Goal: Information Seeking & Learning: Learn about a topic

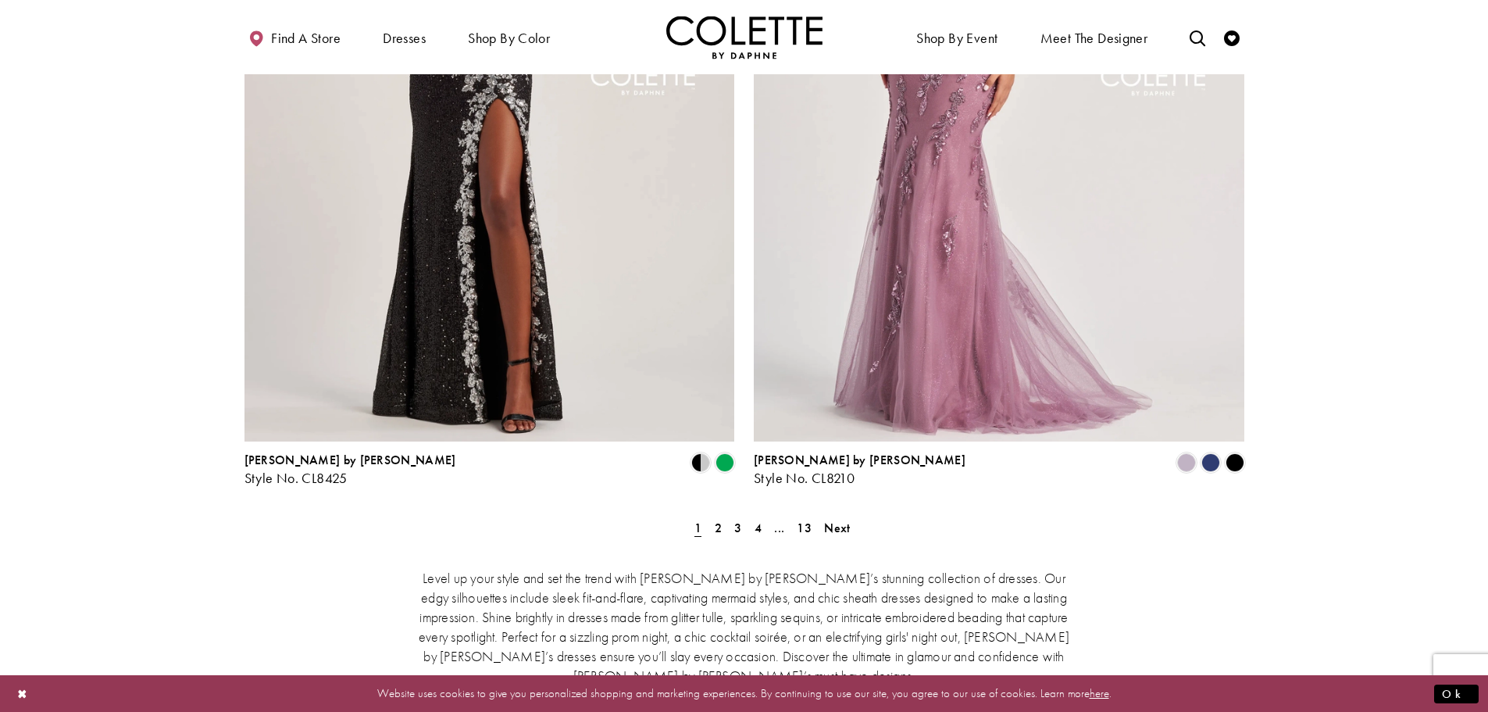
scroll to position [2891, 0]
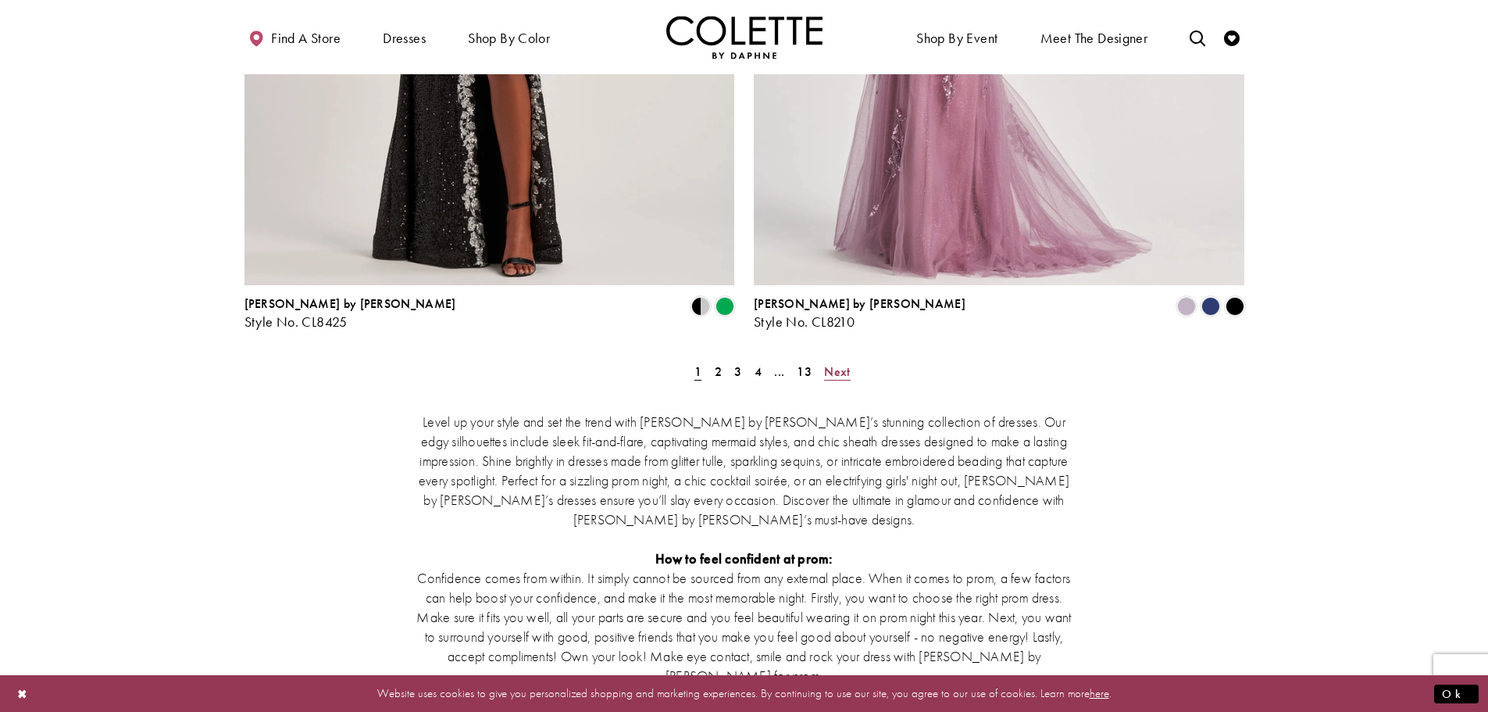
click at [842, 363] on span "Next" at bounding box center [837, 371] width 26 height 16
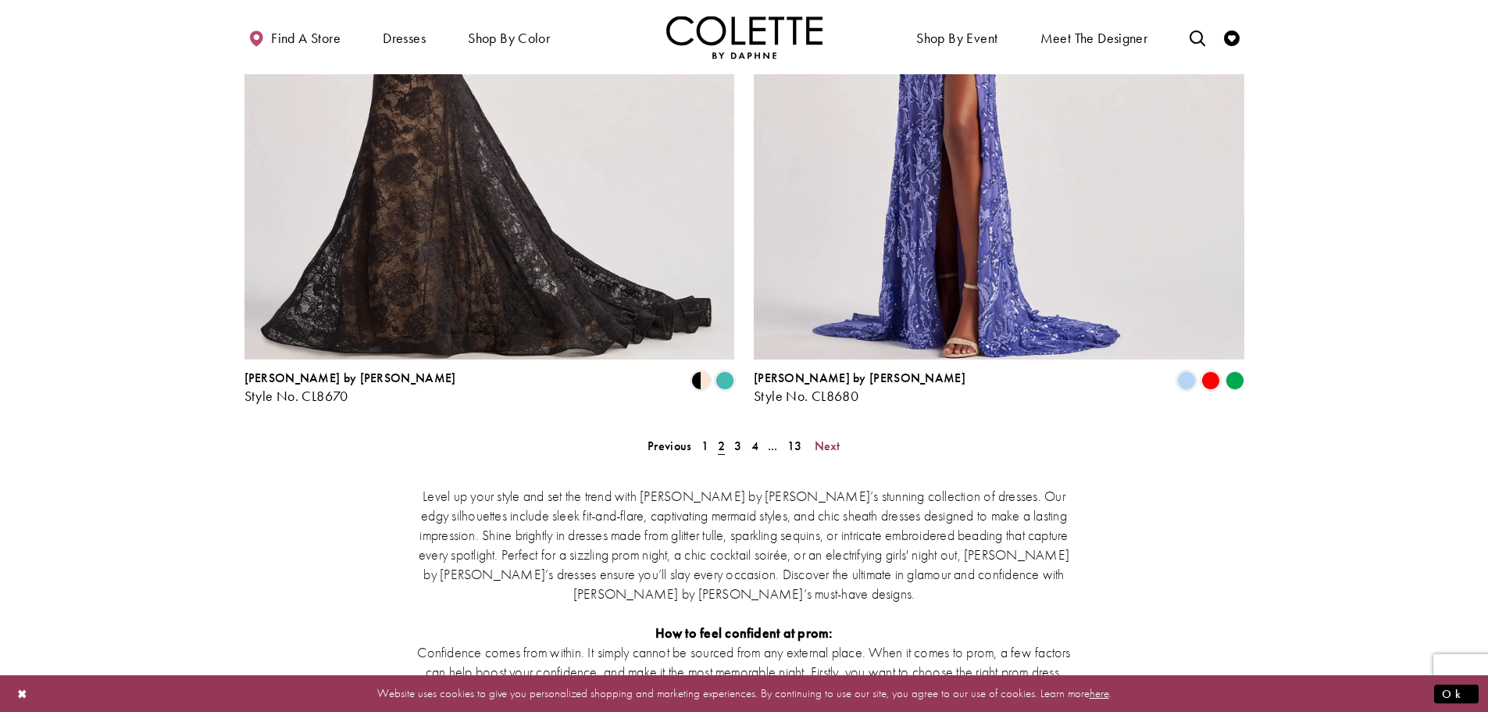
scroll to position [2819, 0]
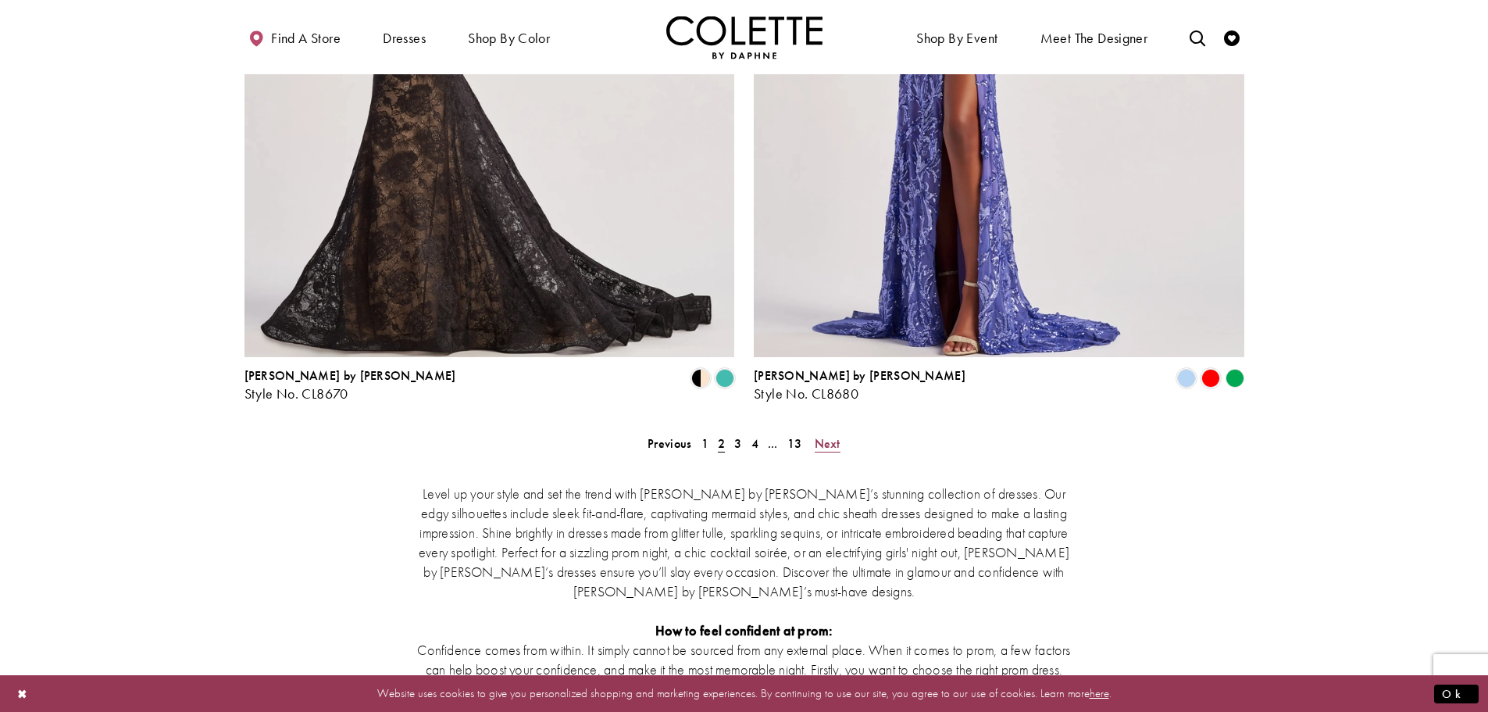
click at [816, 435] on span "Next" at bounding box center [828, 443] width 26 height 16
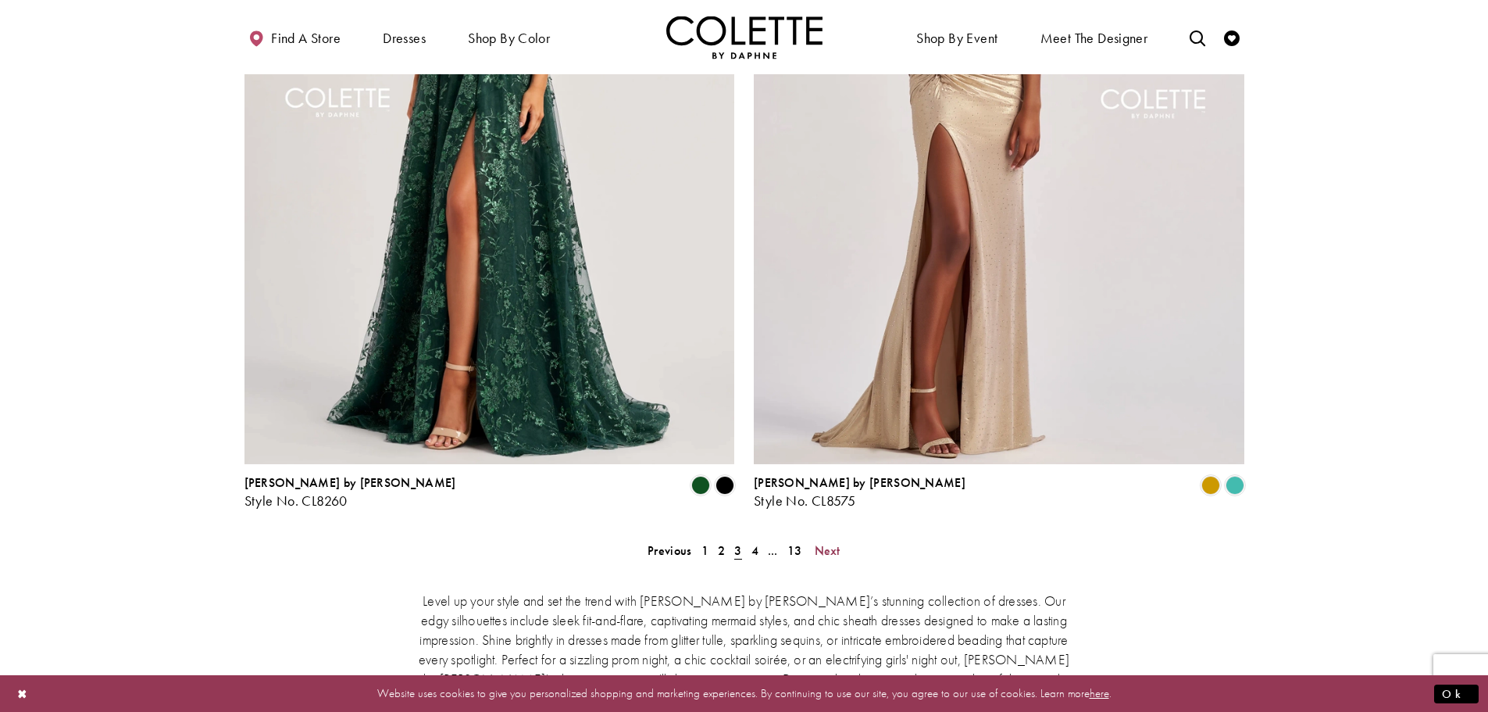
scroll to position [2741, 0]
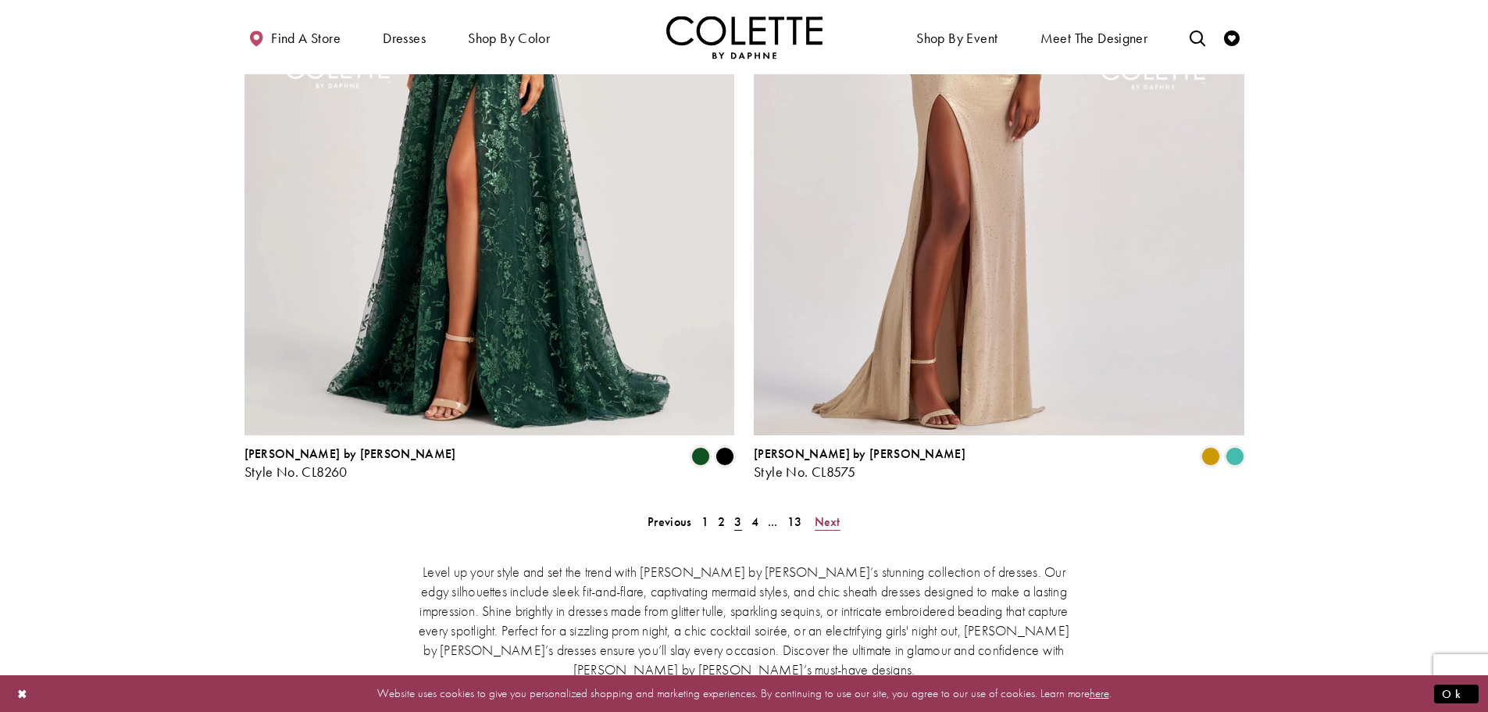
click at [830, 513] on span "Next" at bounding box center [828, 521] width 26 height 16
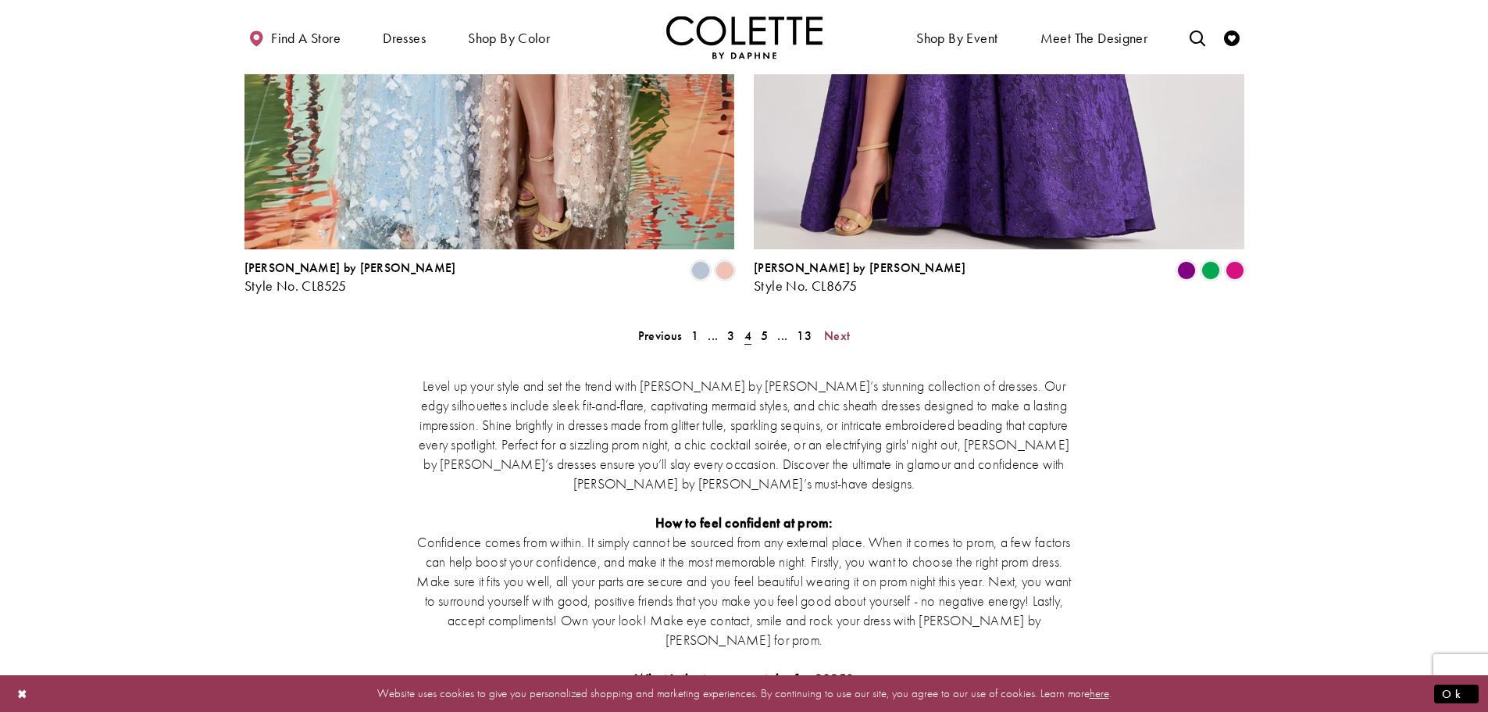
scroll to position [2891, 0]
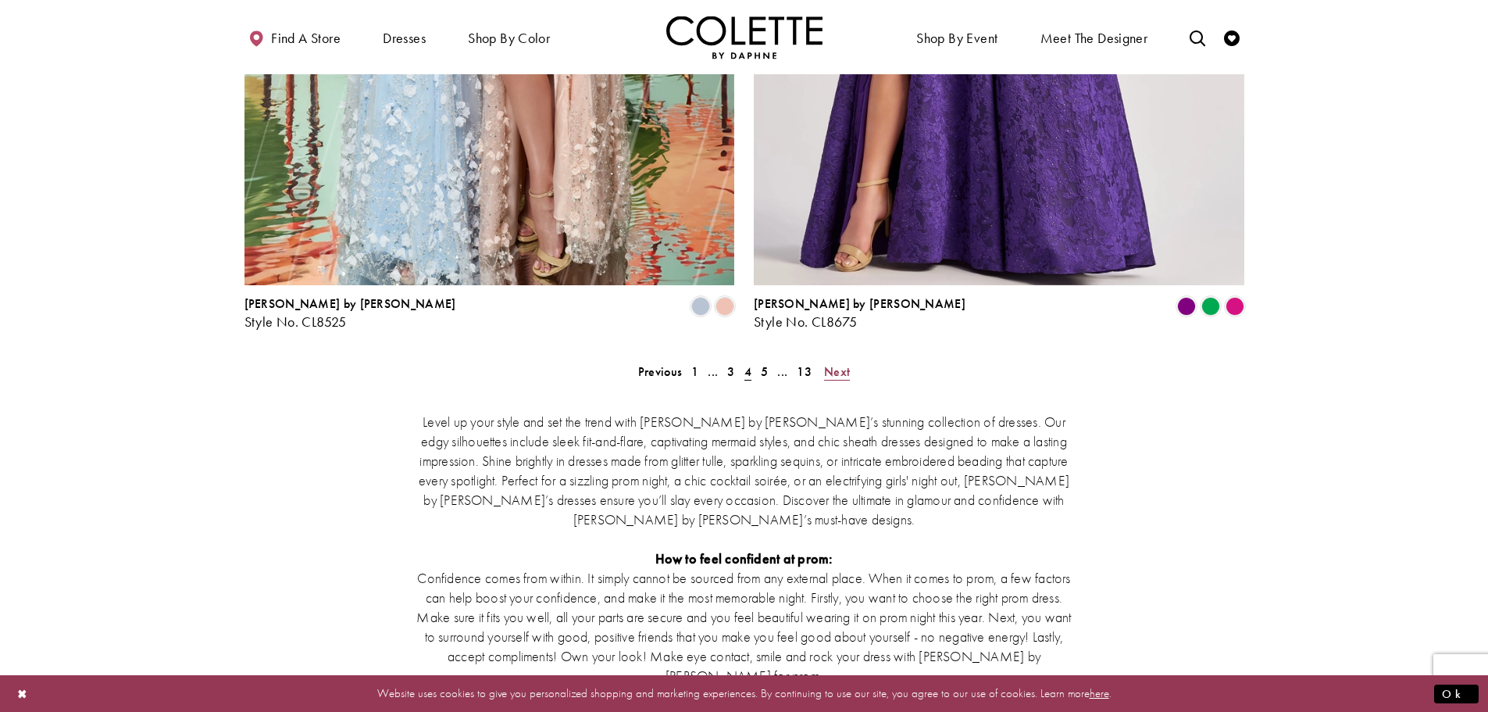
click at [836, 363] on span "Next" at bounding box center [837, 371] width 26 height 16
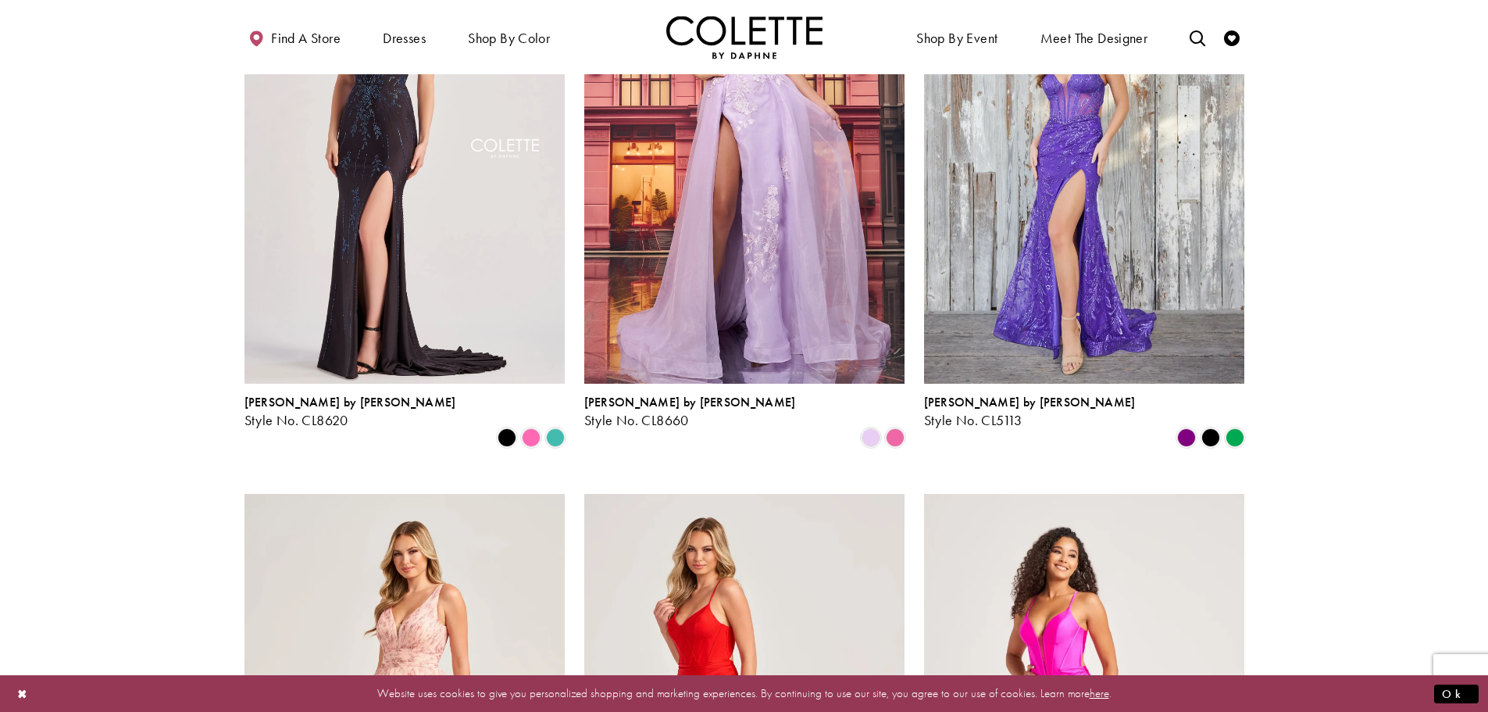
scroll to position [163, 0]
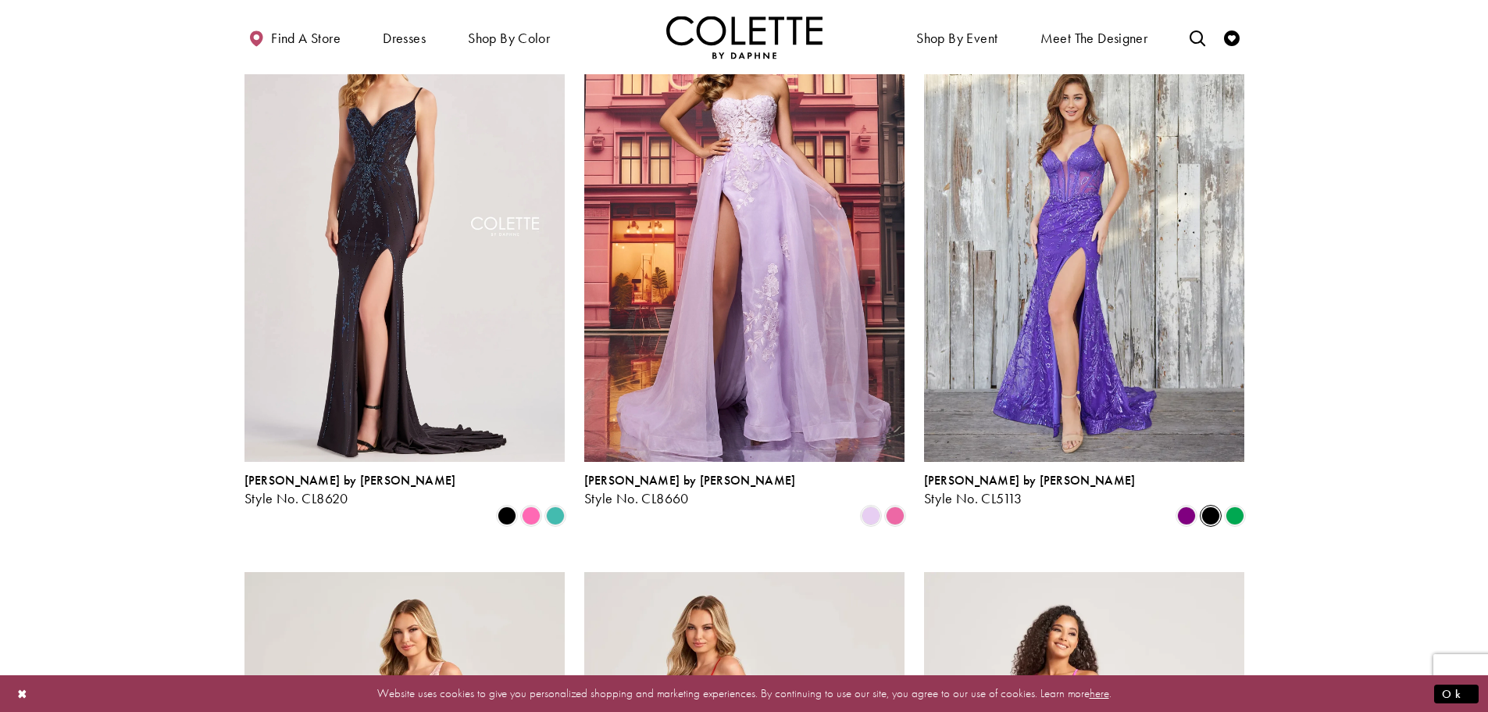
click at [1208, 506] on span "Product List" at bounding box center [1211, 515] width 19 height 19
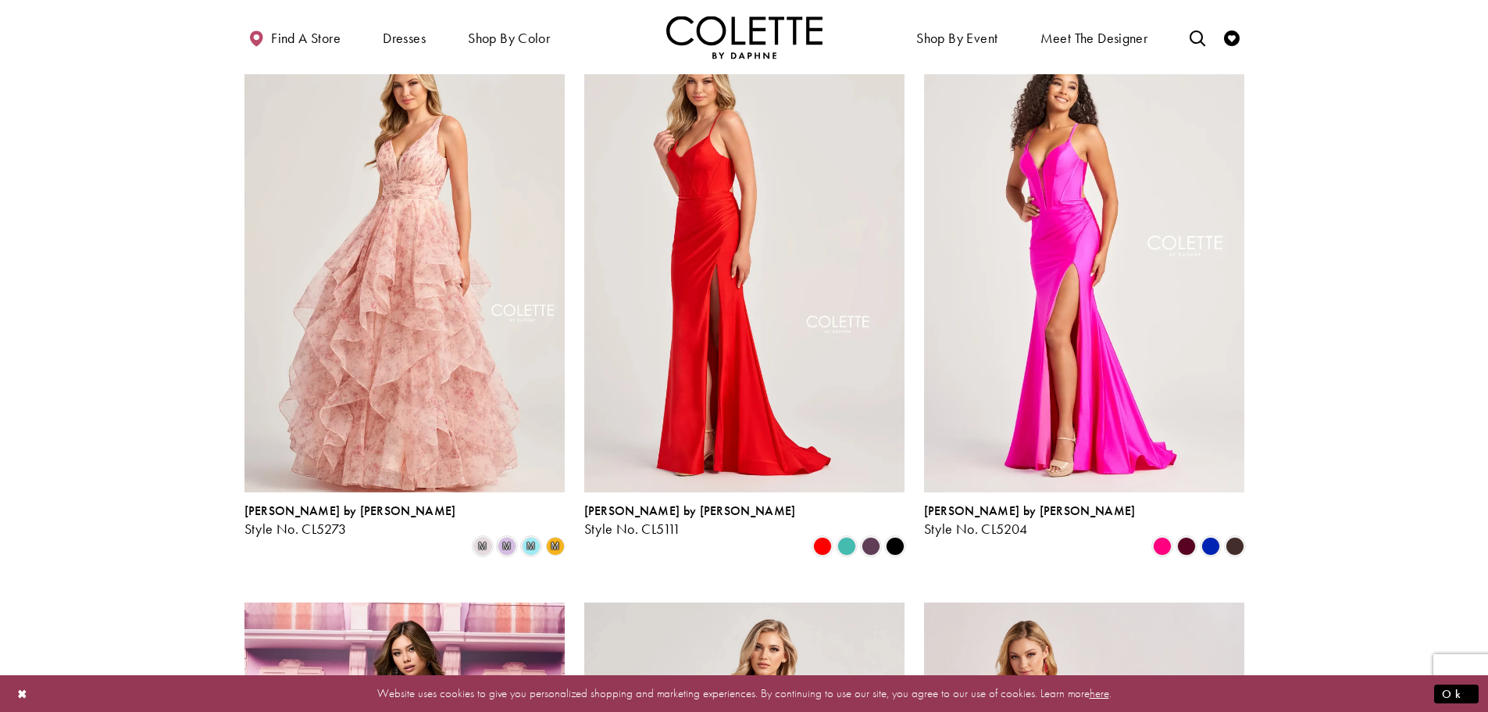
scroll to position [709, 0]
click at [839, 536] on span "Product List" at bounding box center [847, 545] width 19 height 19
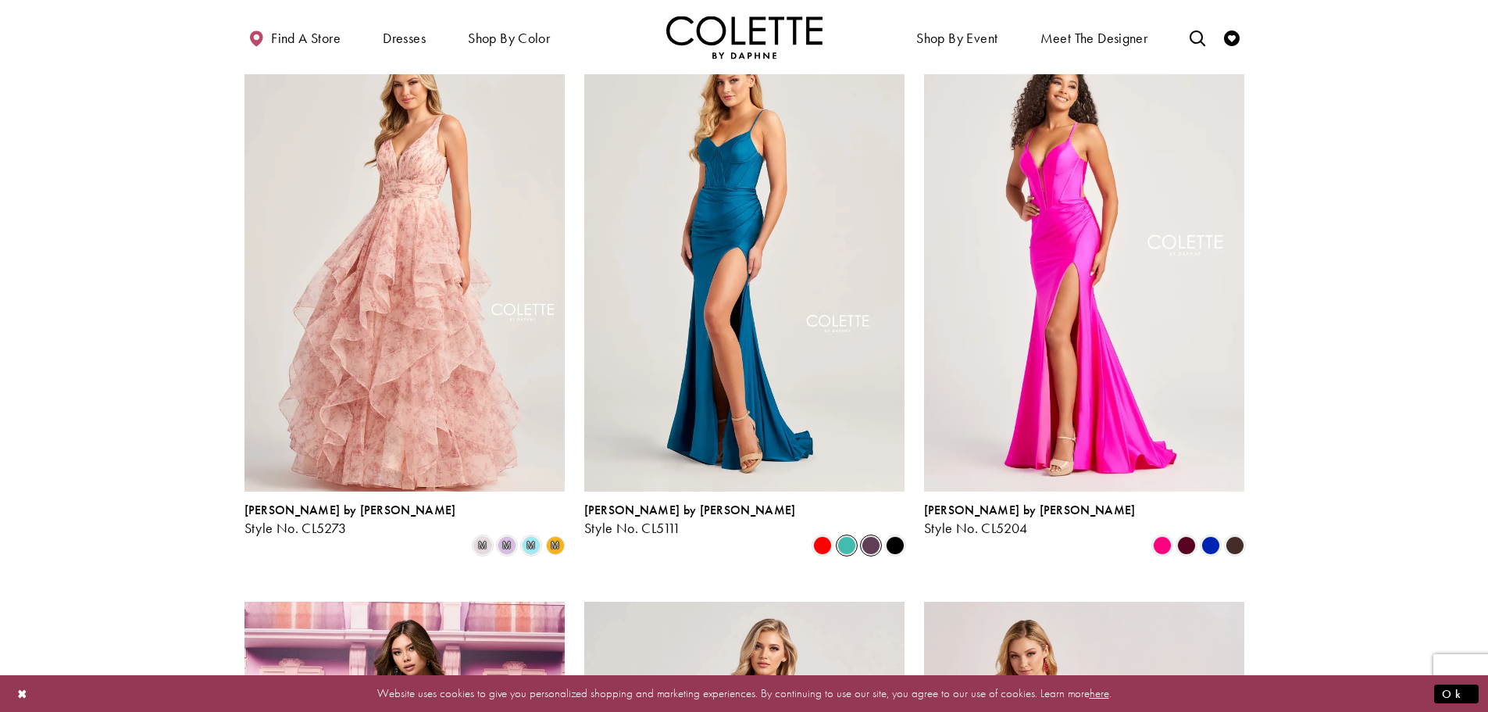
click at [873, 536] on span "Product List" at bounding box center [871, 545] width 19 height 19
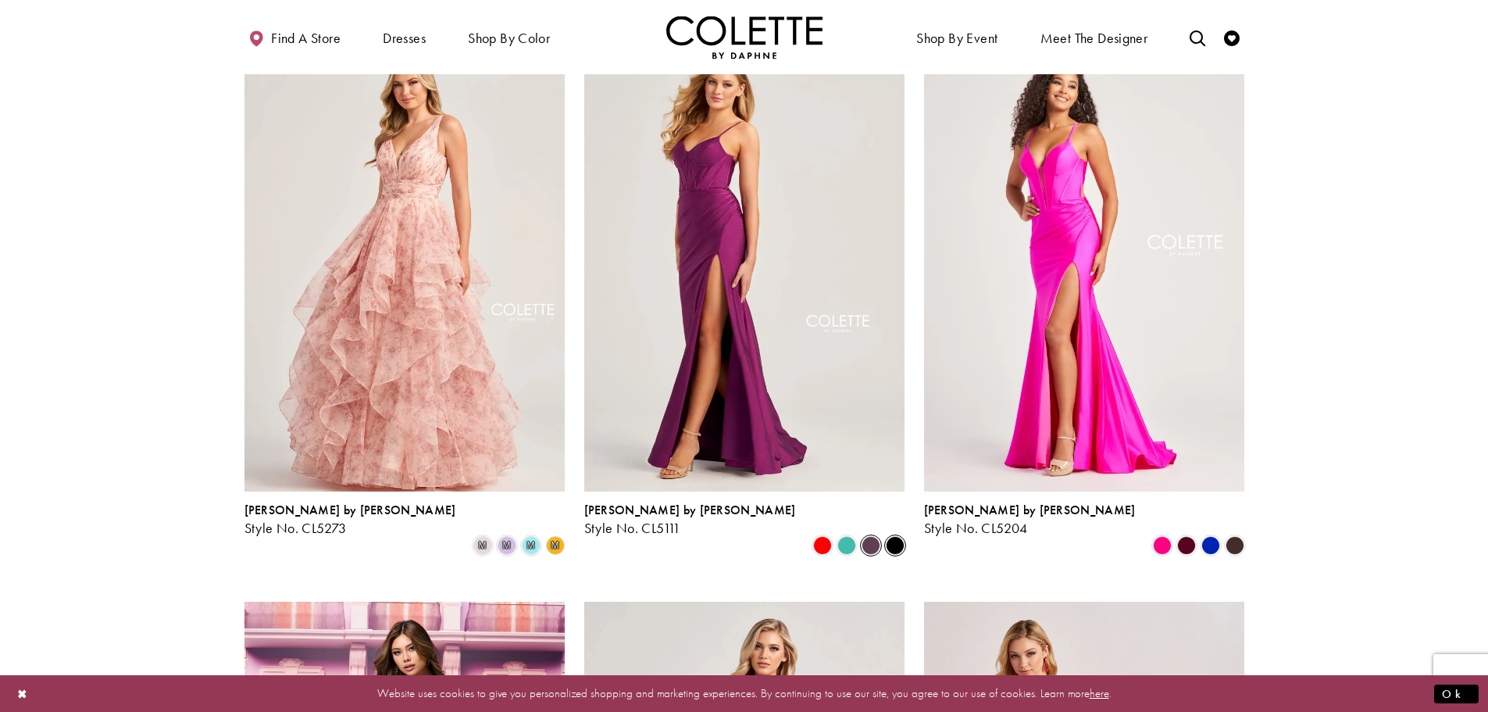
click at [901, 536] on span "Product List" at bounding box center [895, 545] width 19 height 19
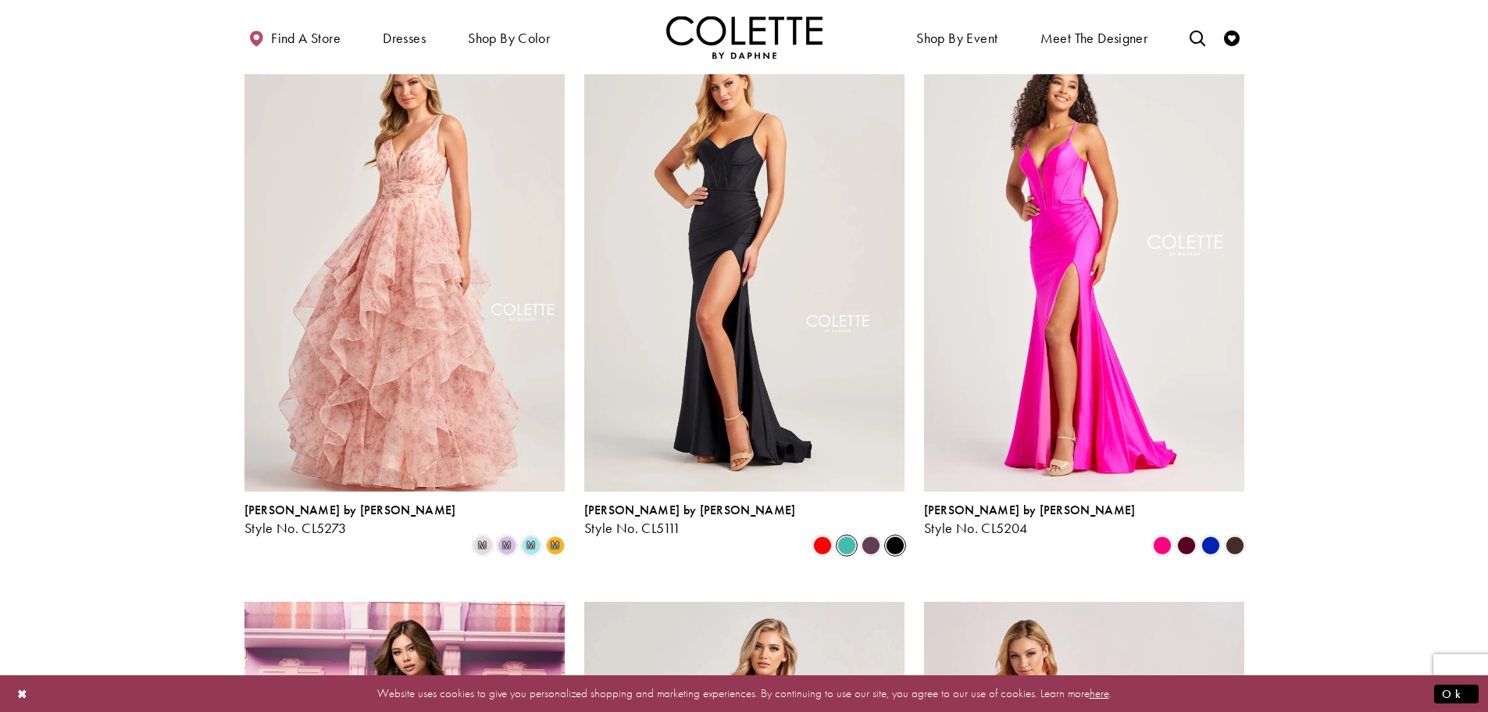
click at [845, 536] on span "Product List" at bounding box center [847, 545] width 19 height 19
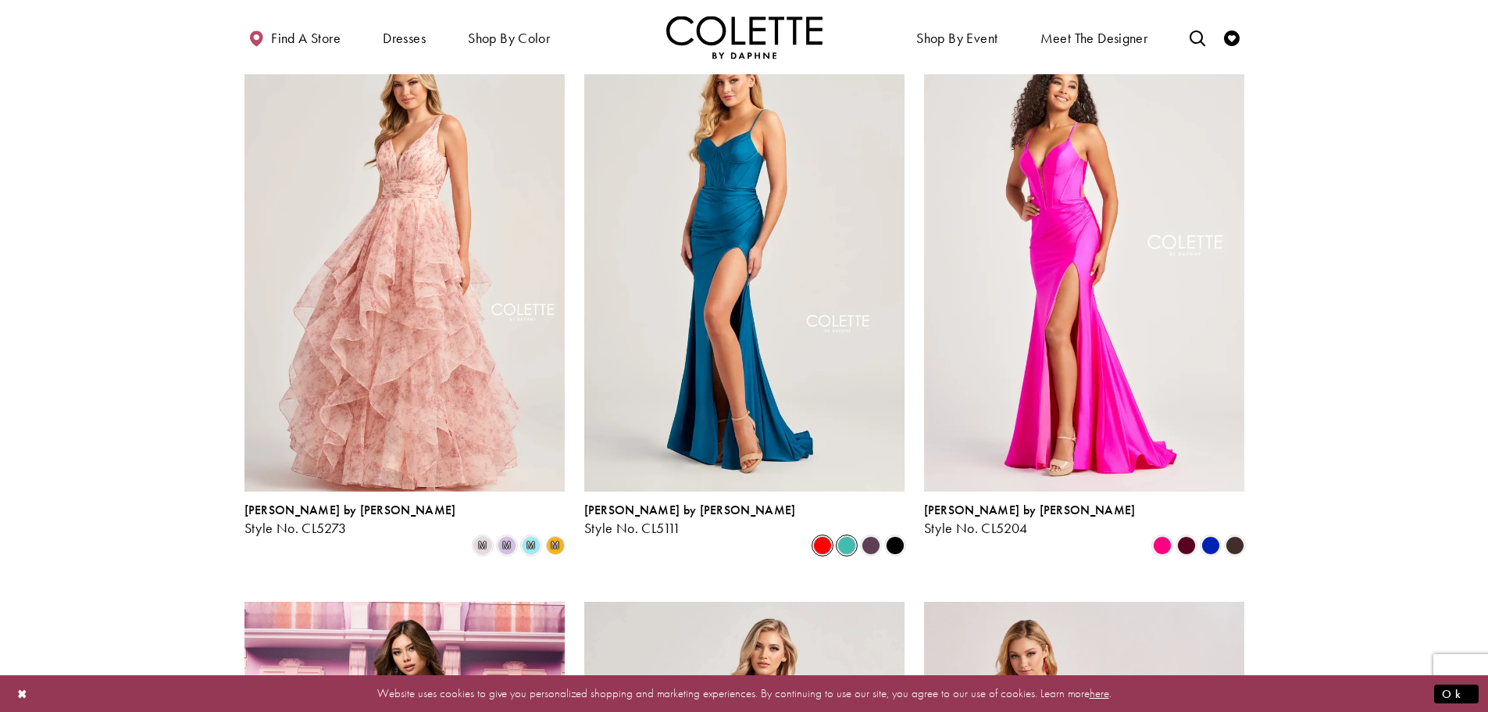
click at [828, 536] on span "Product List" at bounding box center [822, 545] width 19 height 19
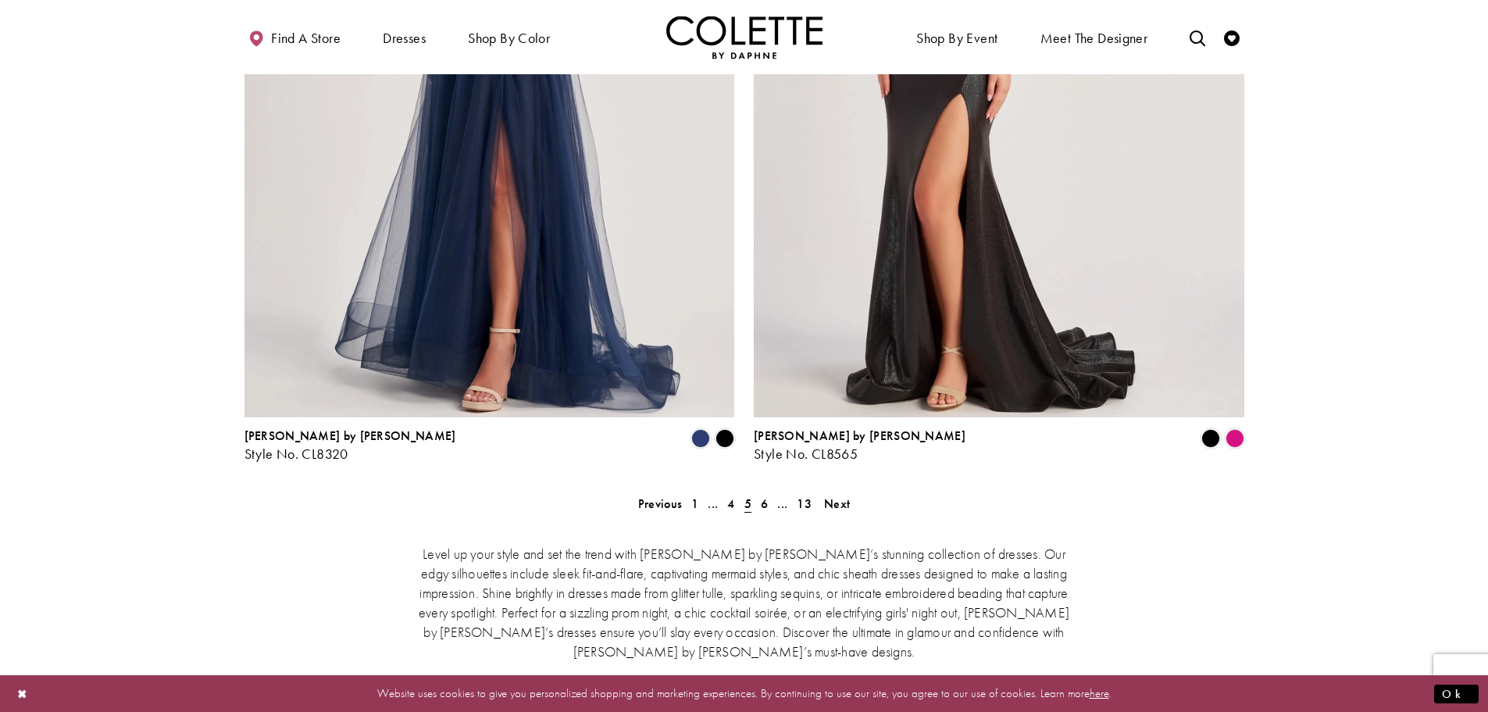
scroll to position [2975, 0]
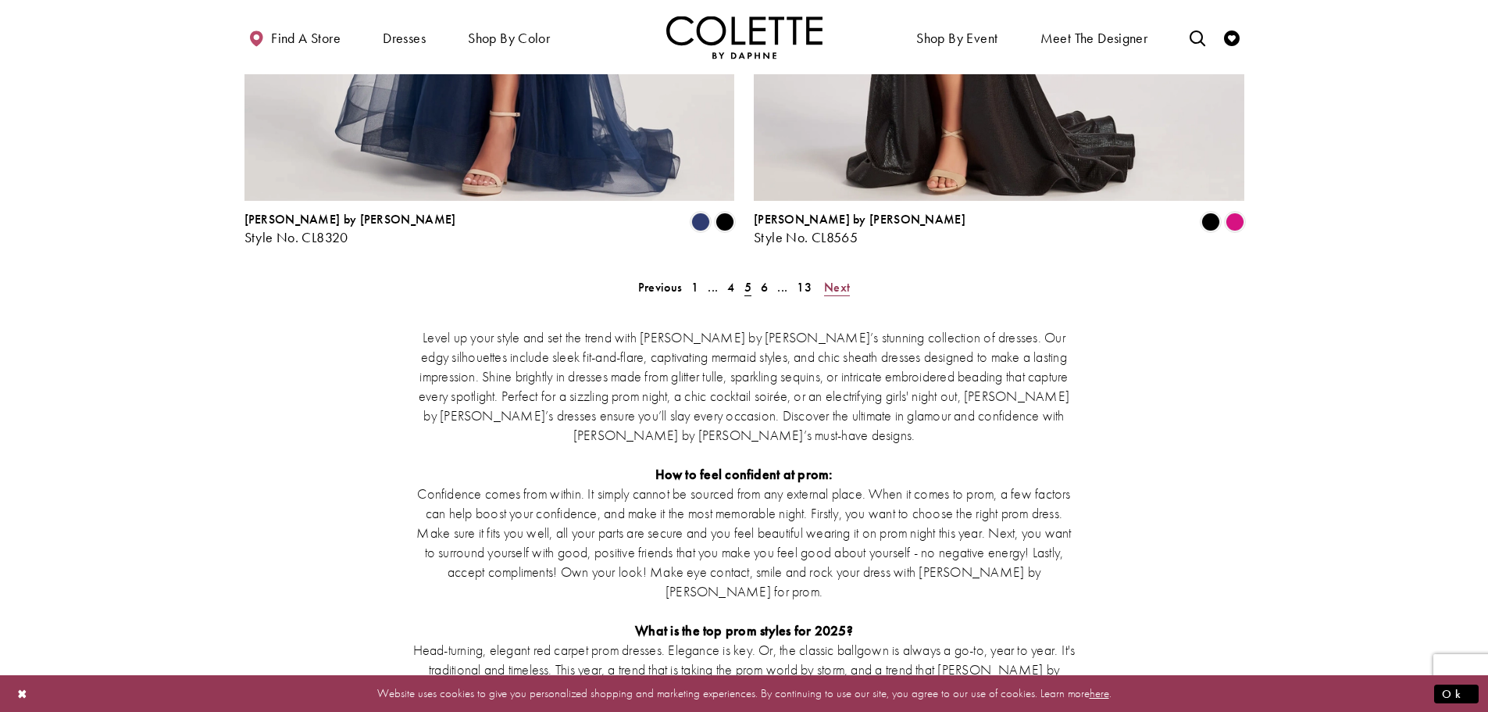
click at [837, 279] on span "Next" at bounding box center [837, 287] width 26 height 16
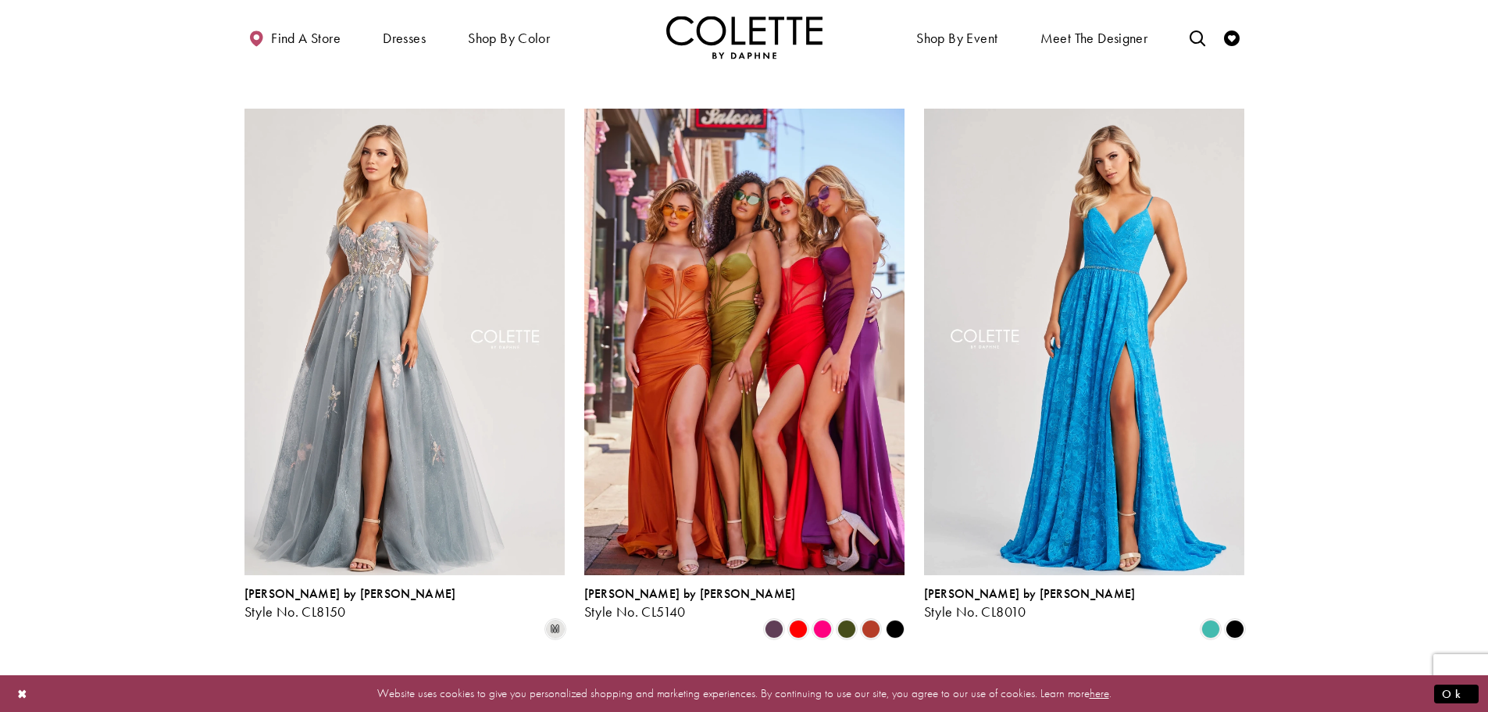
scroll to position [631, 0]
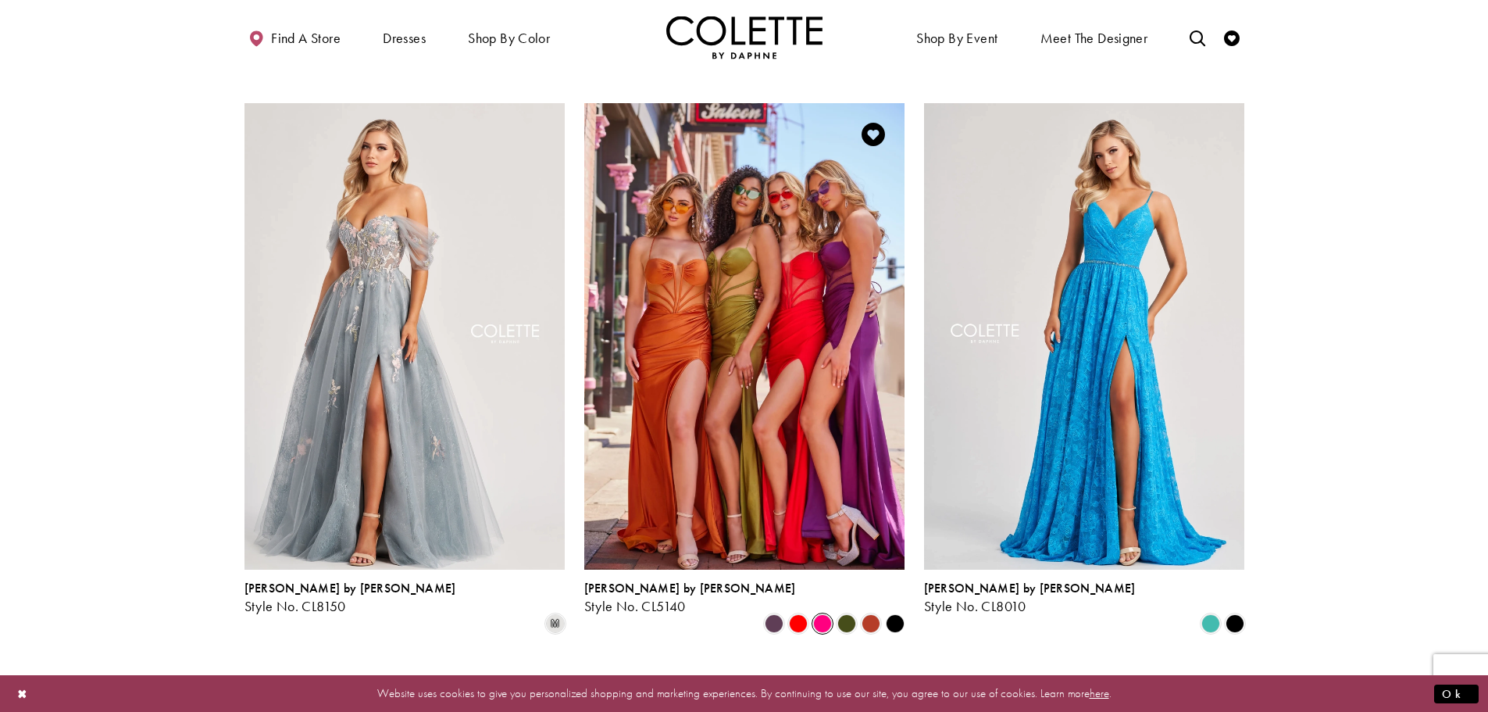
click at [818, 614] on span "Product List" at bounding box center [822, 623] width 19 height 19
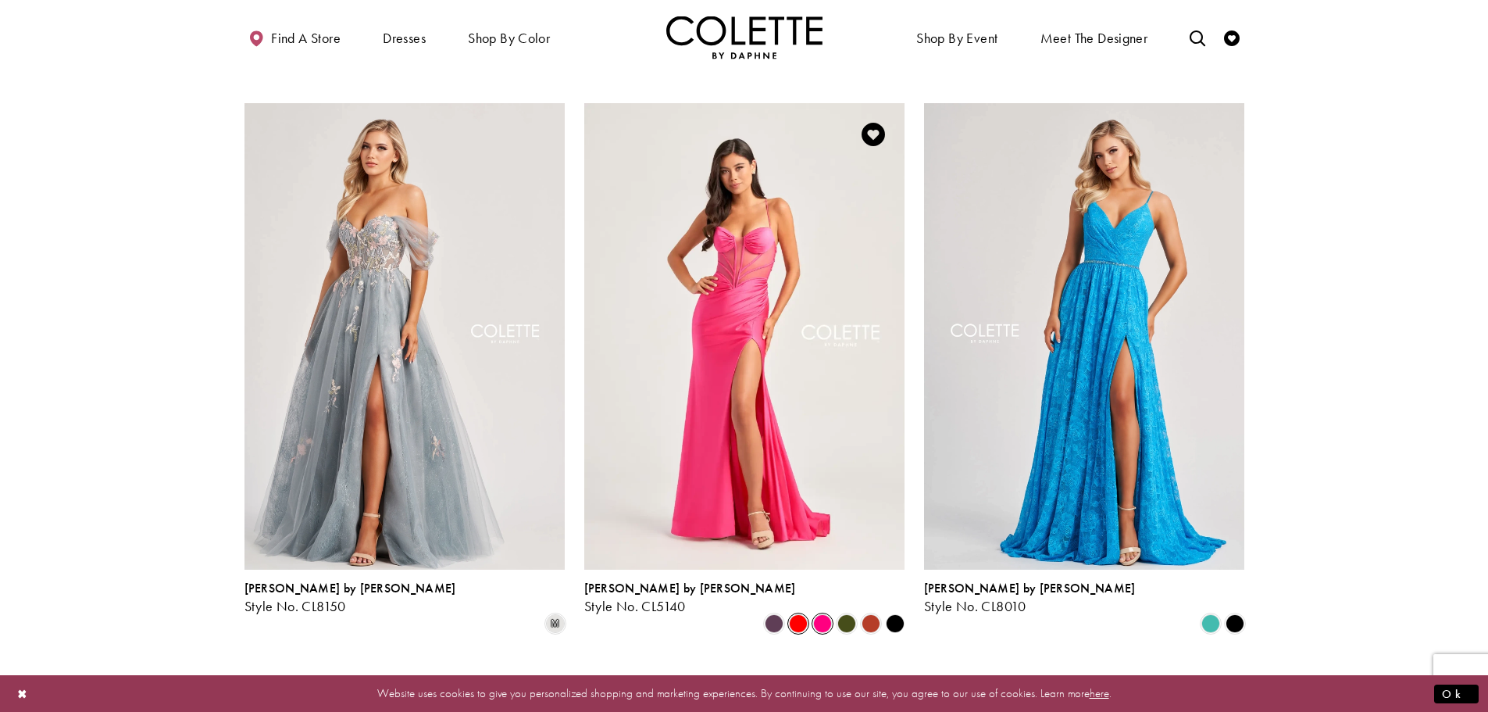
click at [802, 614] on span "Product List" at bounding box center [798, 623] width 19 height 19
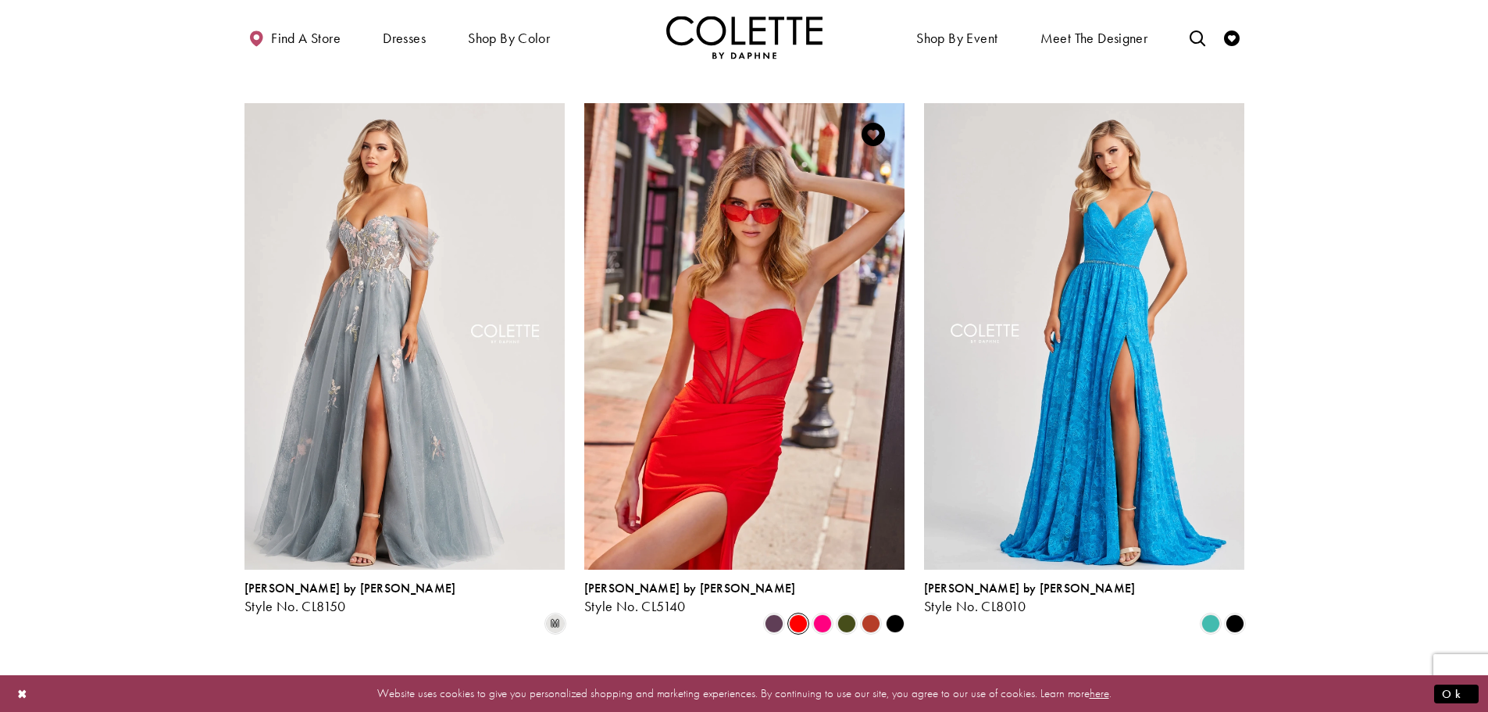
click at [898, 611] on polygon "Product List" at bounding box center [895, 623] width 24 height 24
click at [895, 611] on polygon "Product List" at bounding box center [895, 623] width 24 height 24
click at [893, 611] on polygon "Product List" at bounding box center [895, 623] width 24 height 24
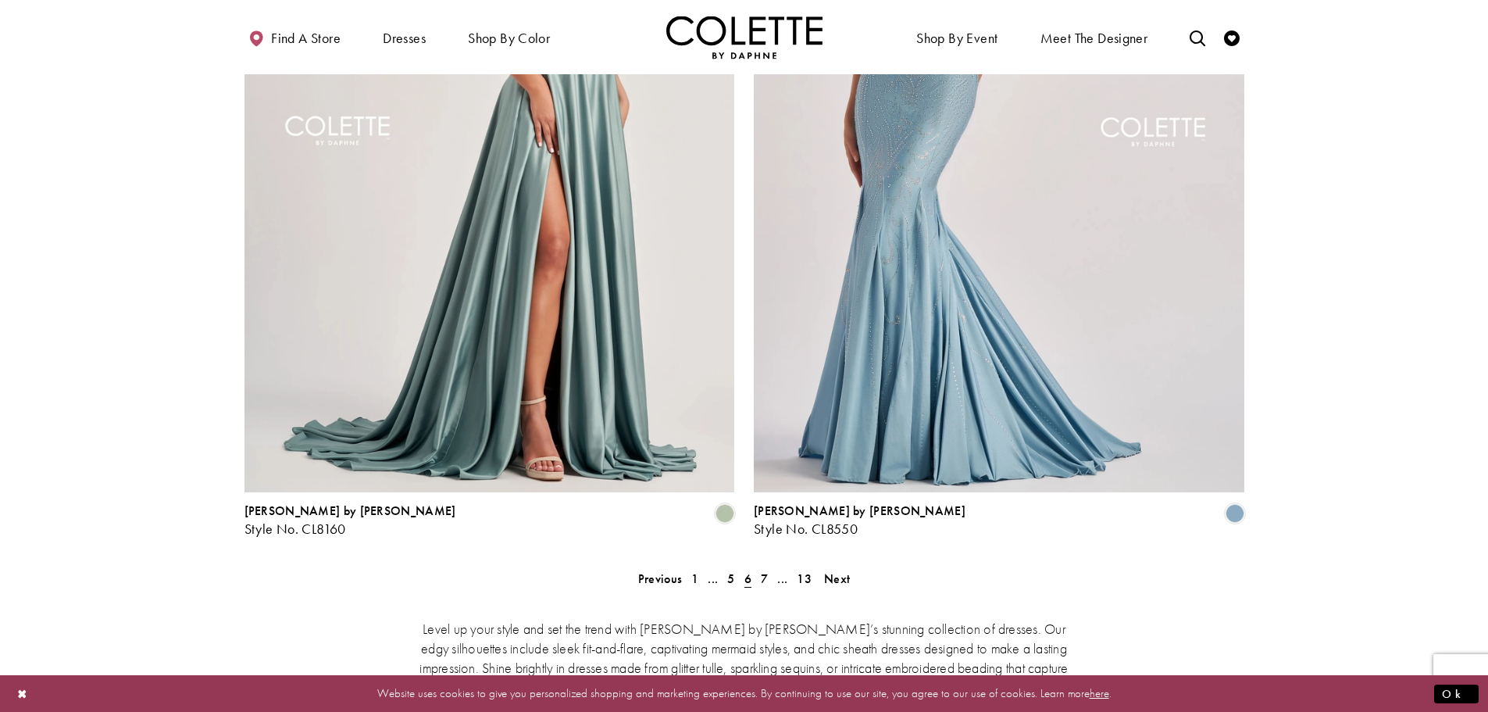
scroll to position [2897, 0]
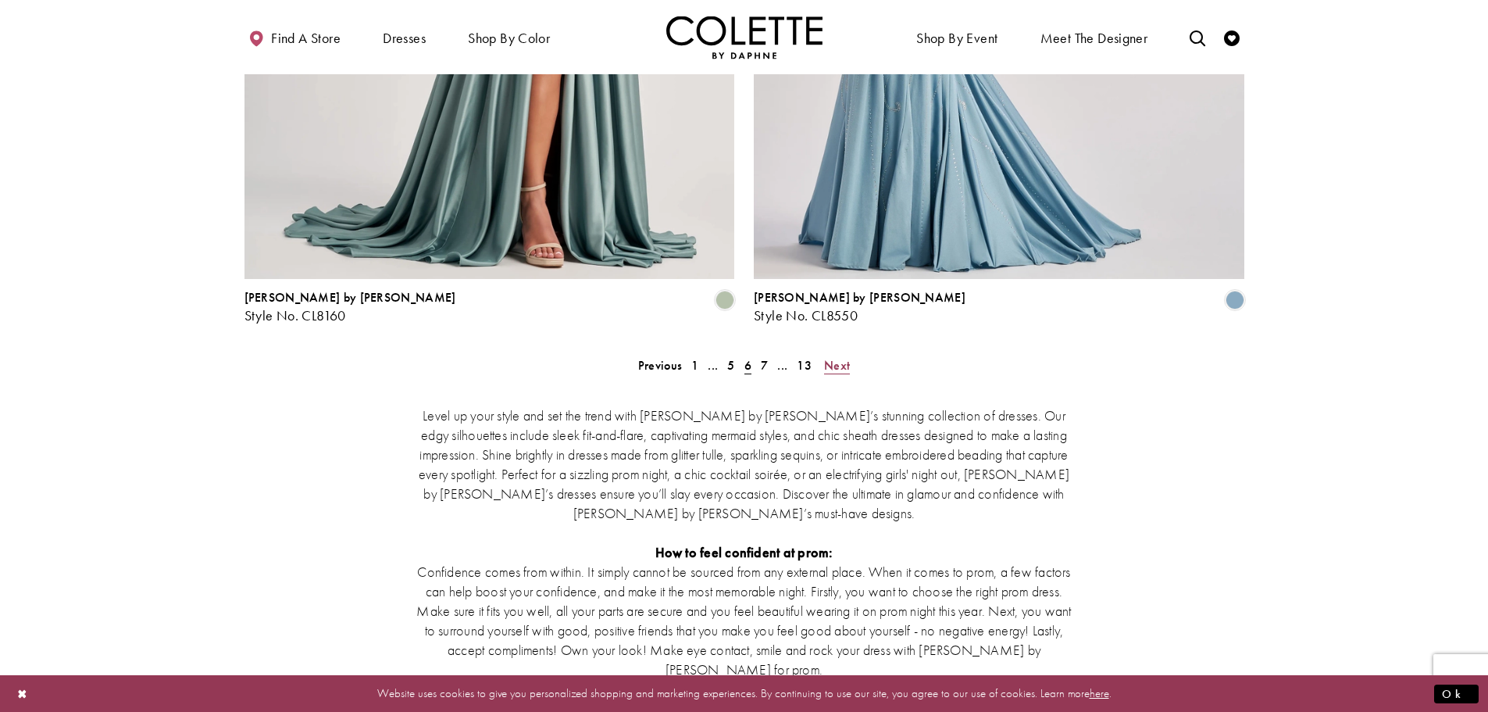
click at [833, 357] on span "Next" at bounding box center [837, 365] width 26 height 16
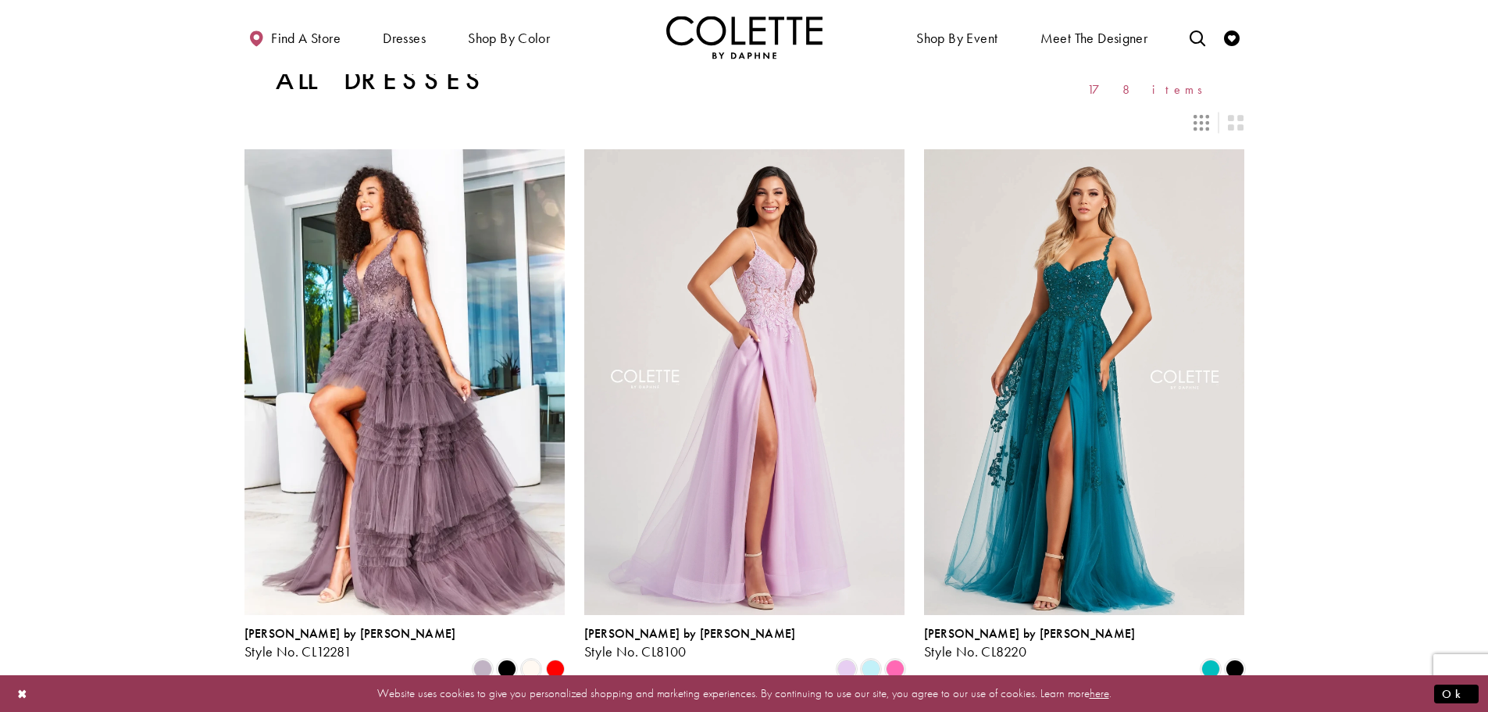
scroll to position [6, 0]
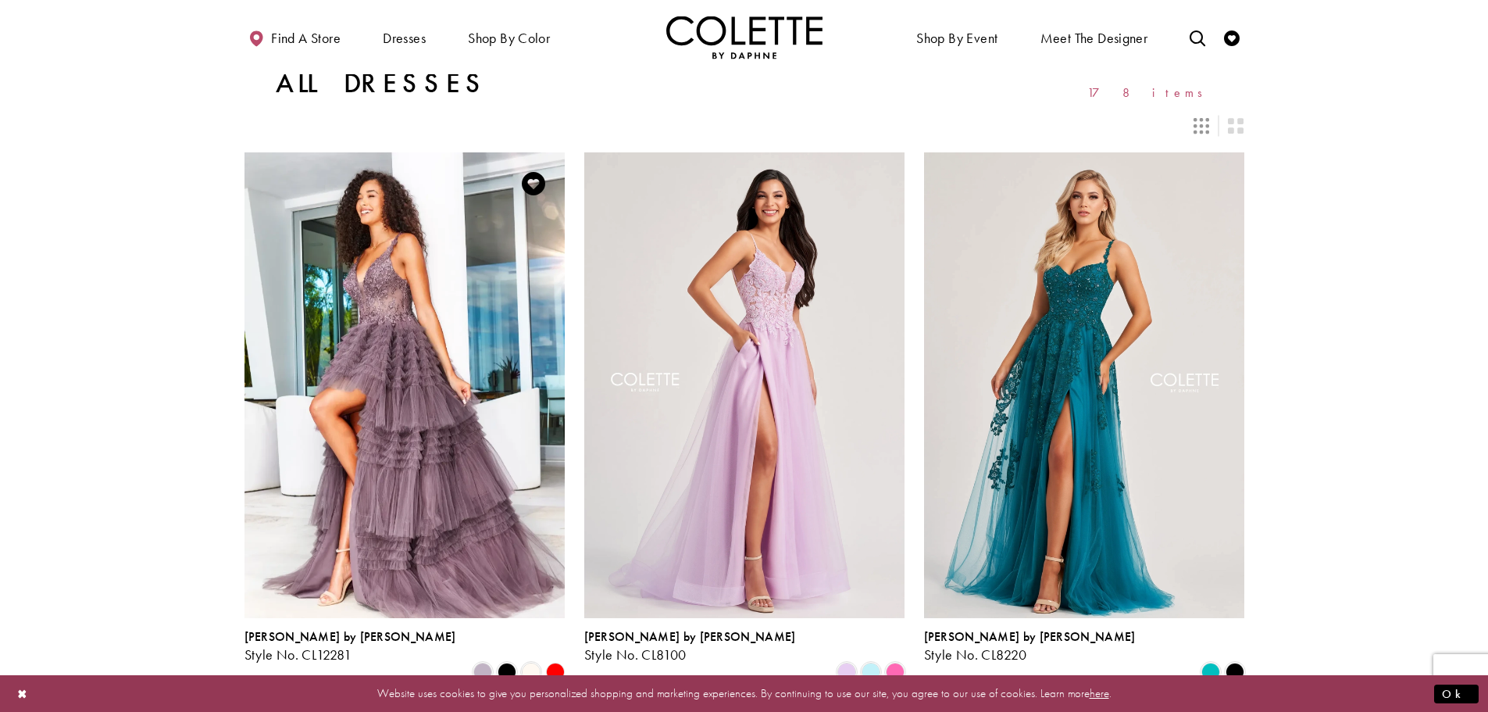
click at [555, 660] on polygon "Product List" at bounding box center [555, 672] width 24 height 24
click at [531, 663] on span "Product List" at bounding box center [531, 672] width 19 height 19
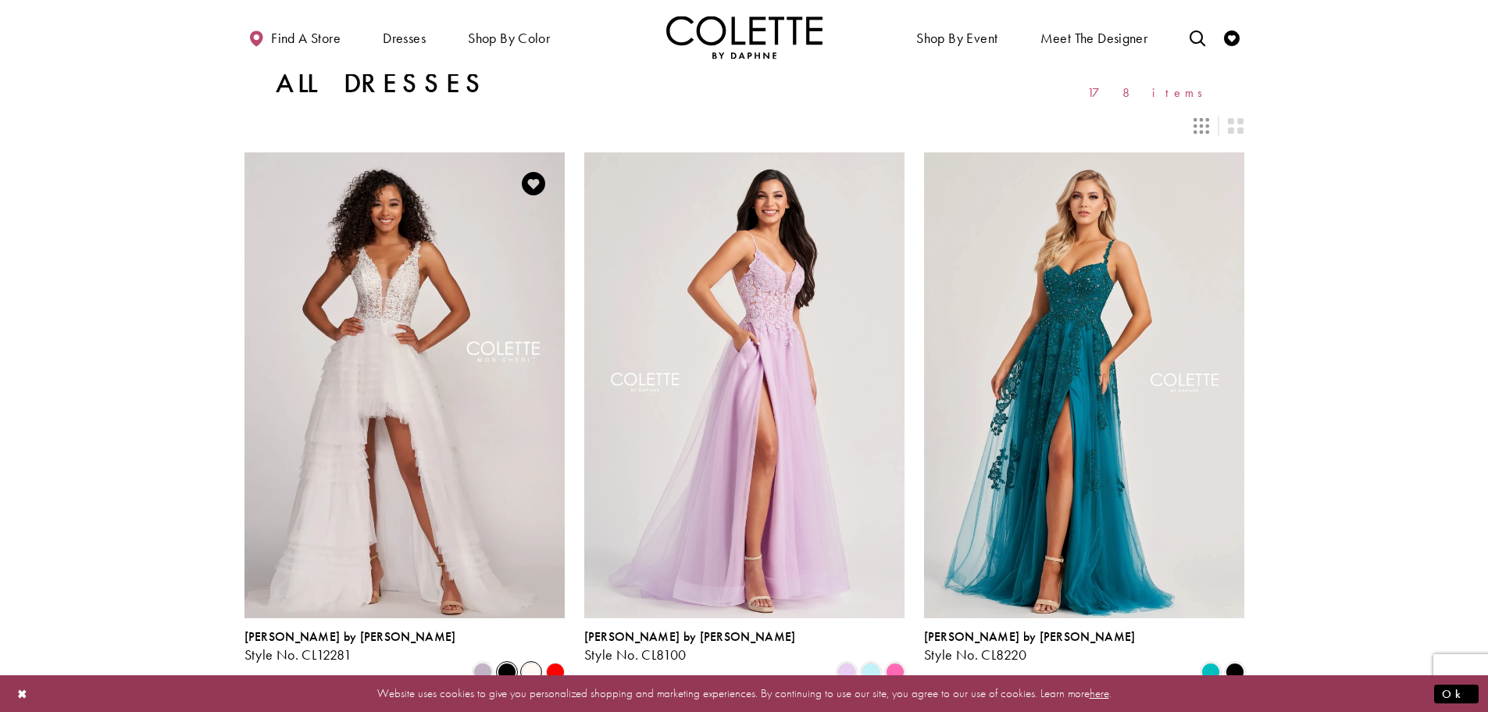
click at [504, 663] on span "Product List" at bounding box center [507, 672] width 19 height 19
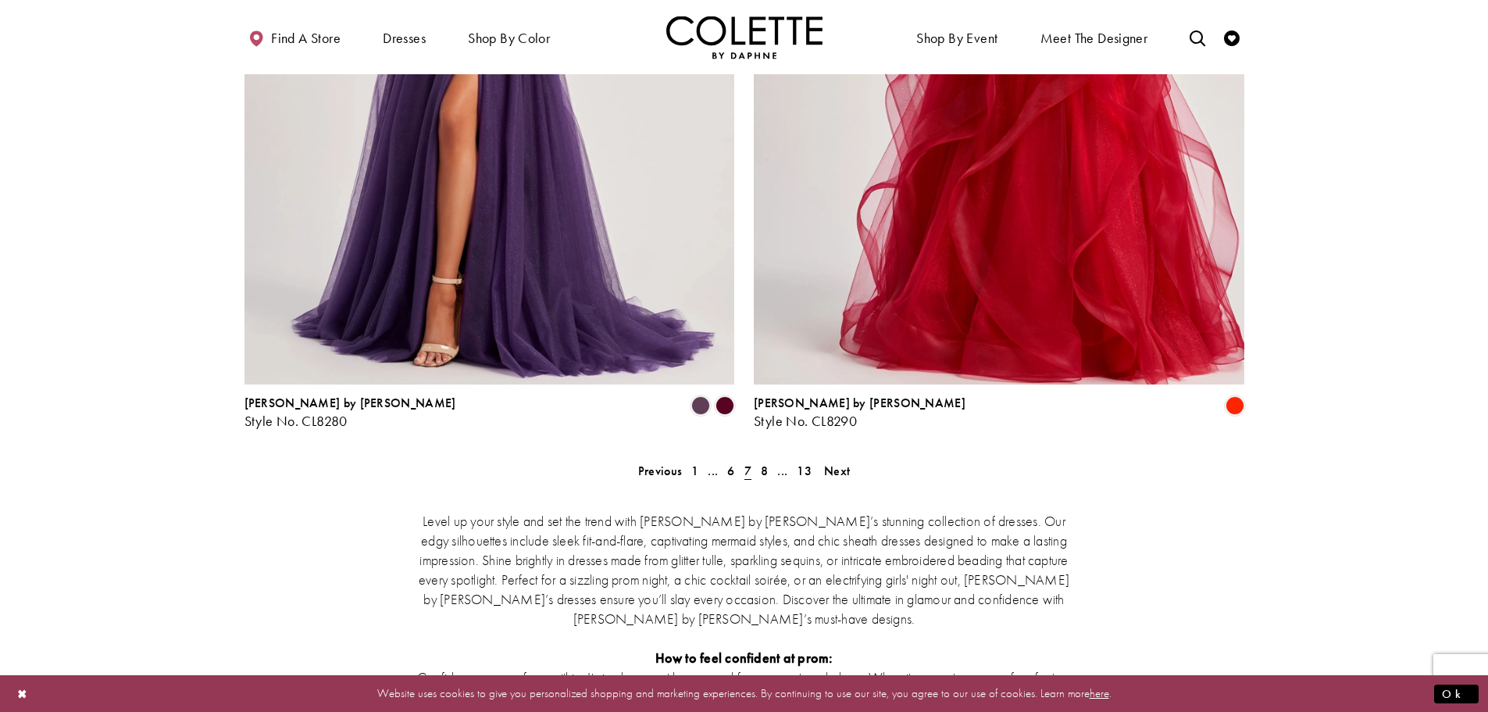
scroll to position [2897, 0]
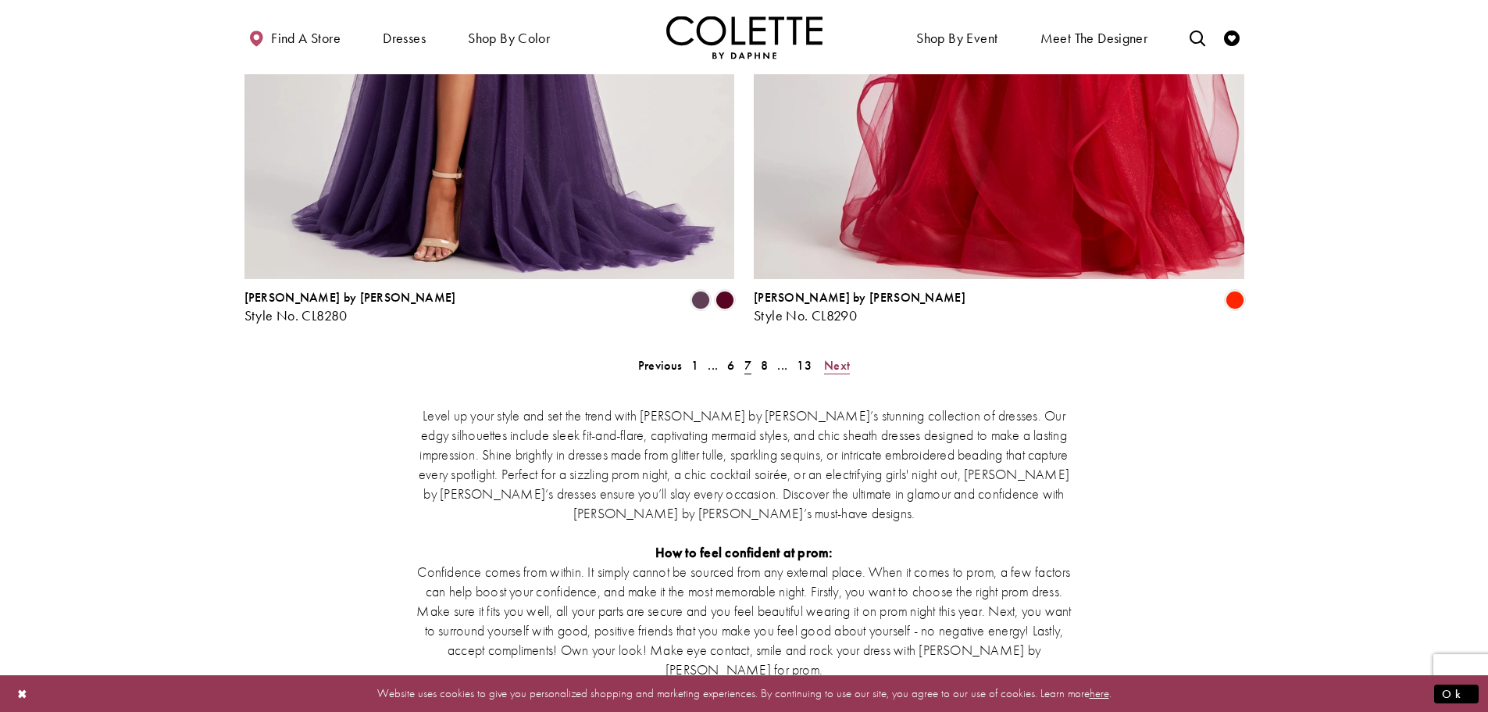
click at [847, 357] on span "Next" at bounding box center [837, 365] width 26 height 16
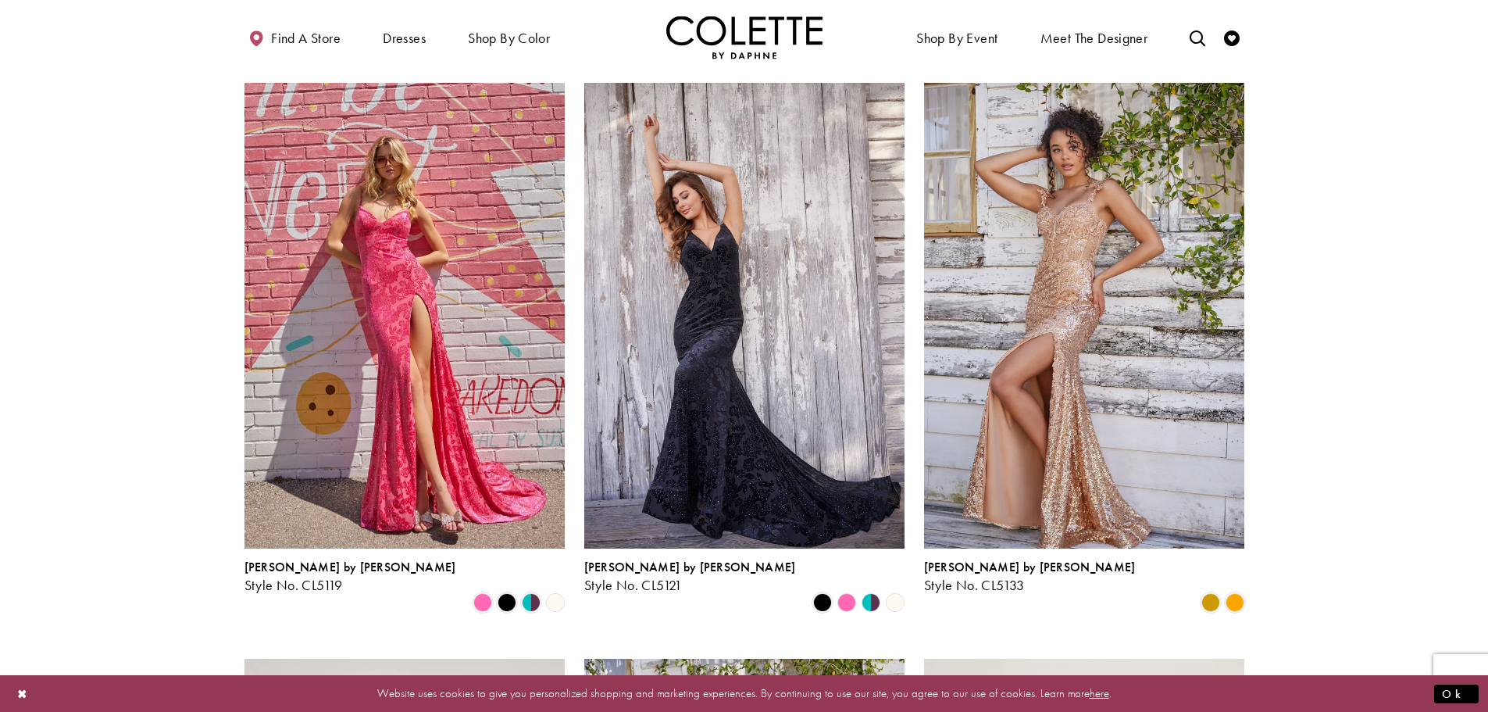
scroll to position [1256, 0]
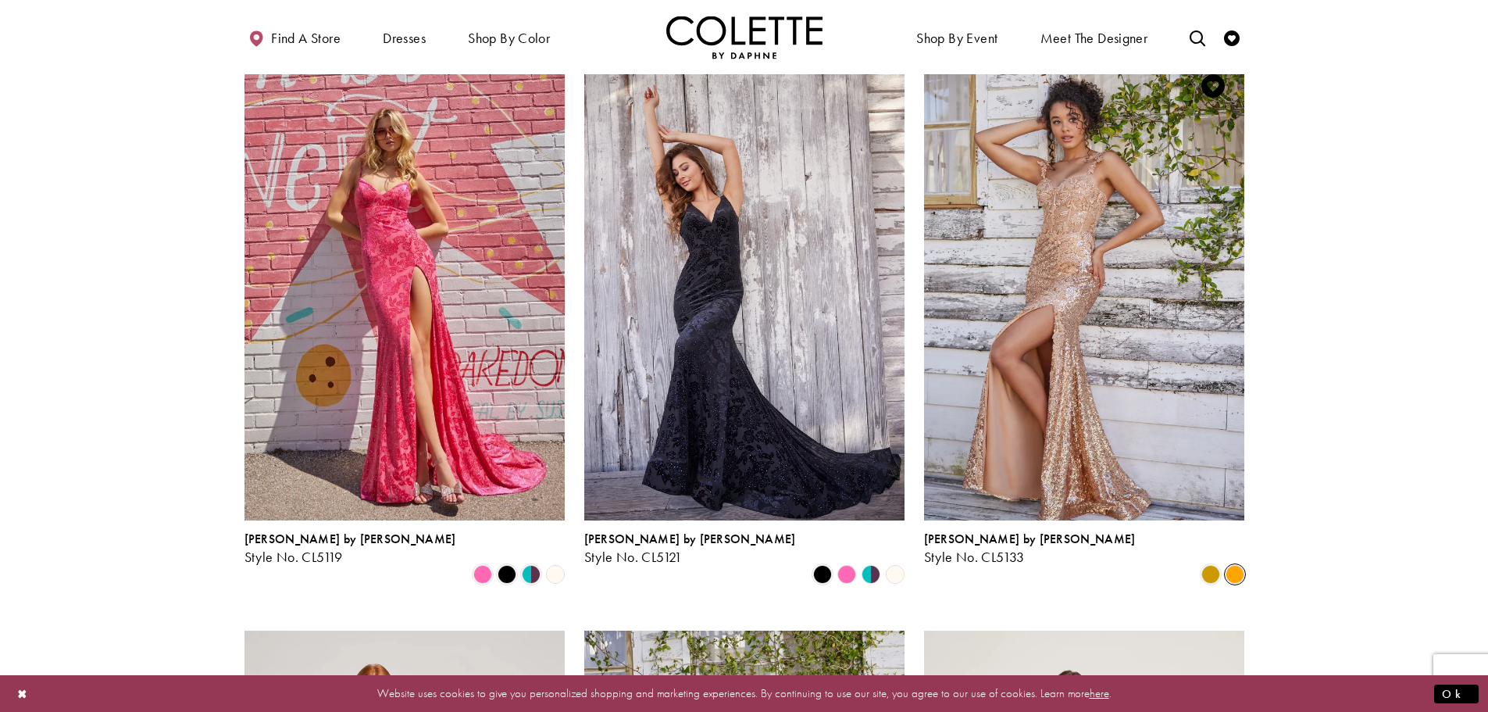
click at [1234, 565] on span "Product List" at bounding box center [1235, 574] width 19 height 19
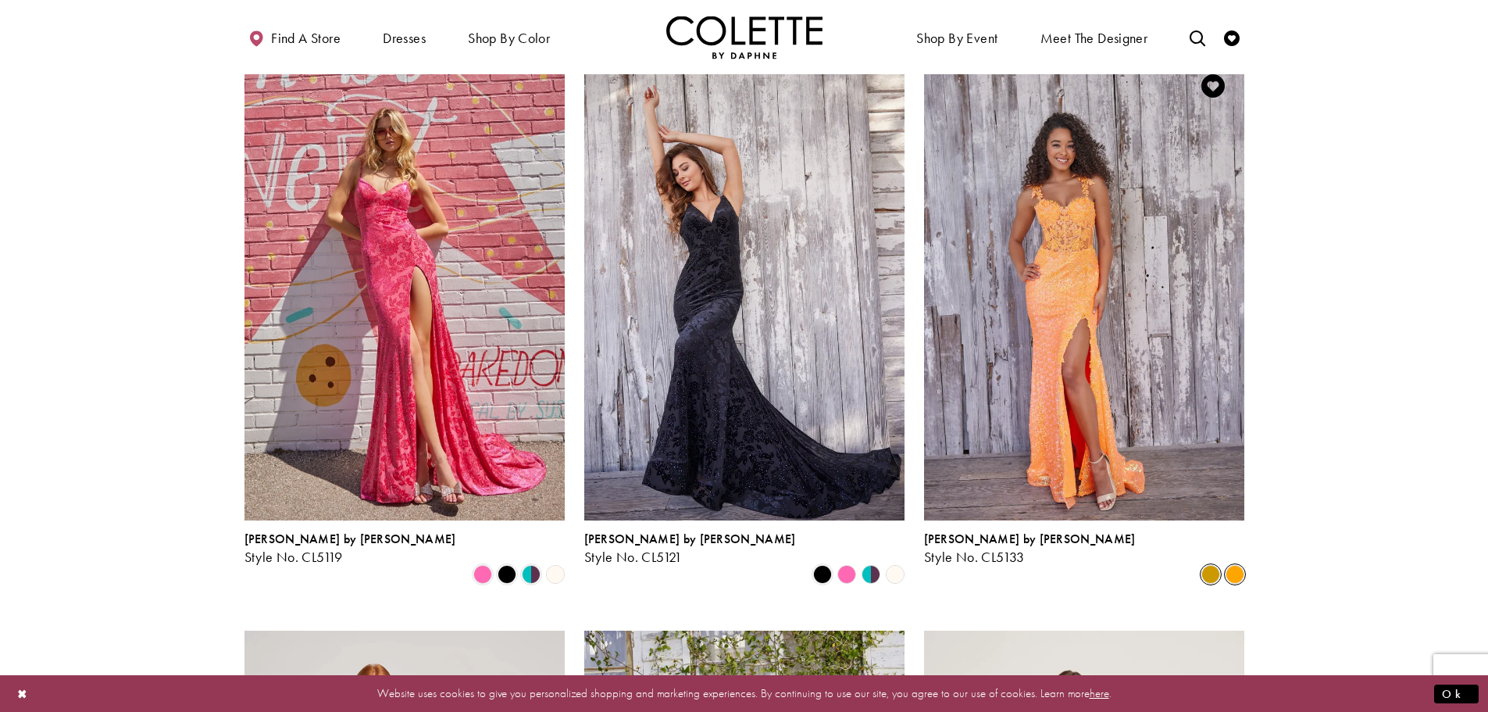
click at [1207, 565] on span "Product List" at bounding box center [1211, 574] width 19 height 19
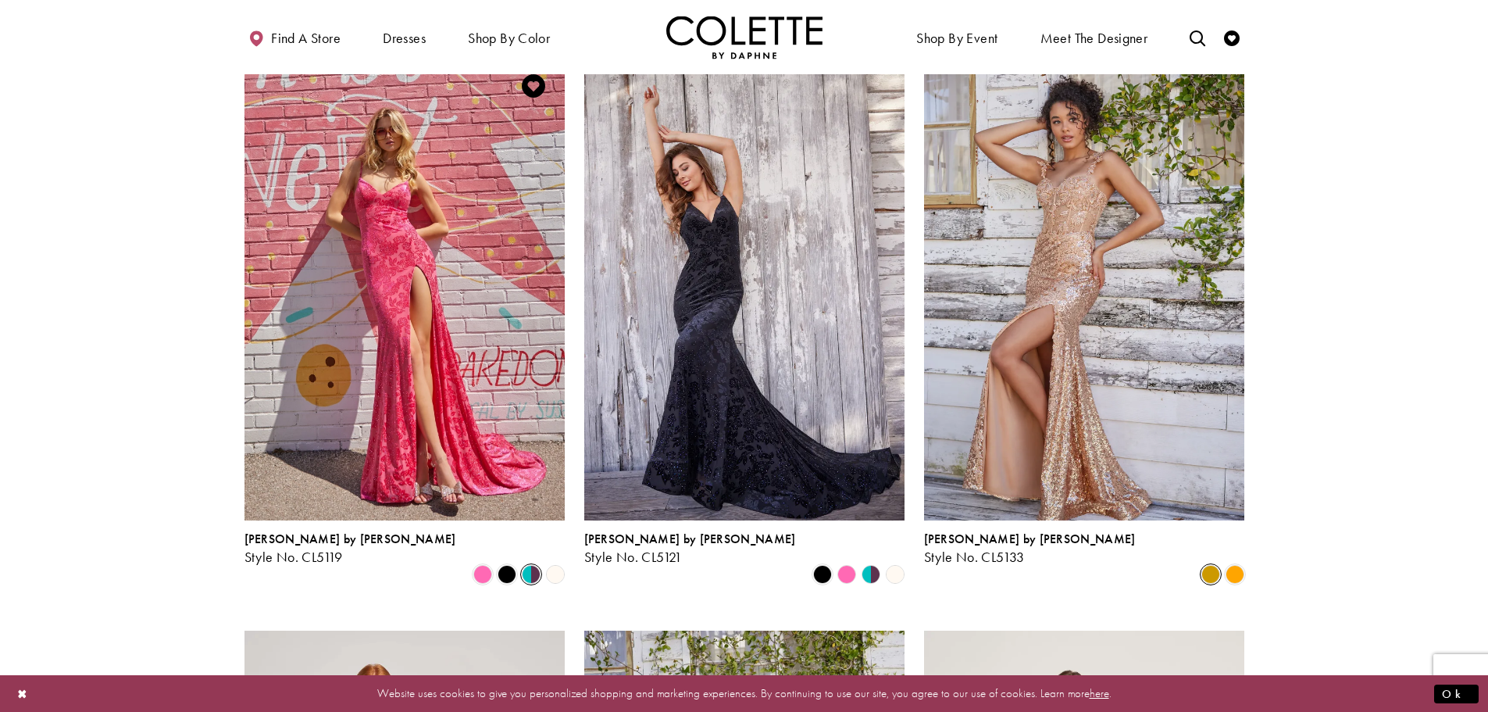
click at [534, 565] on span "Product List" at bounding box center [531, 574] width 19 height 19
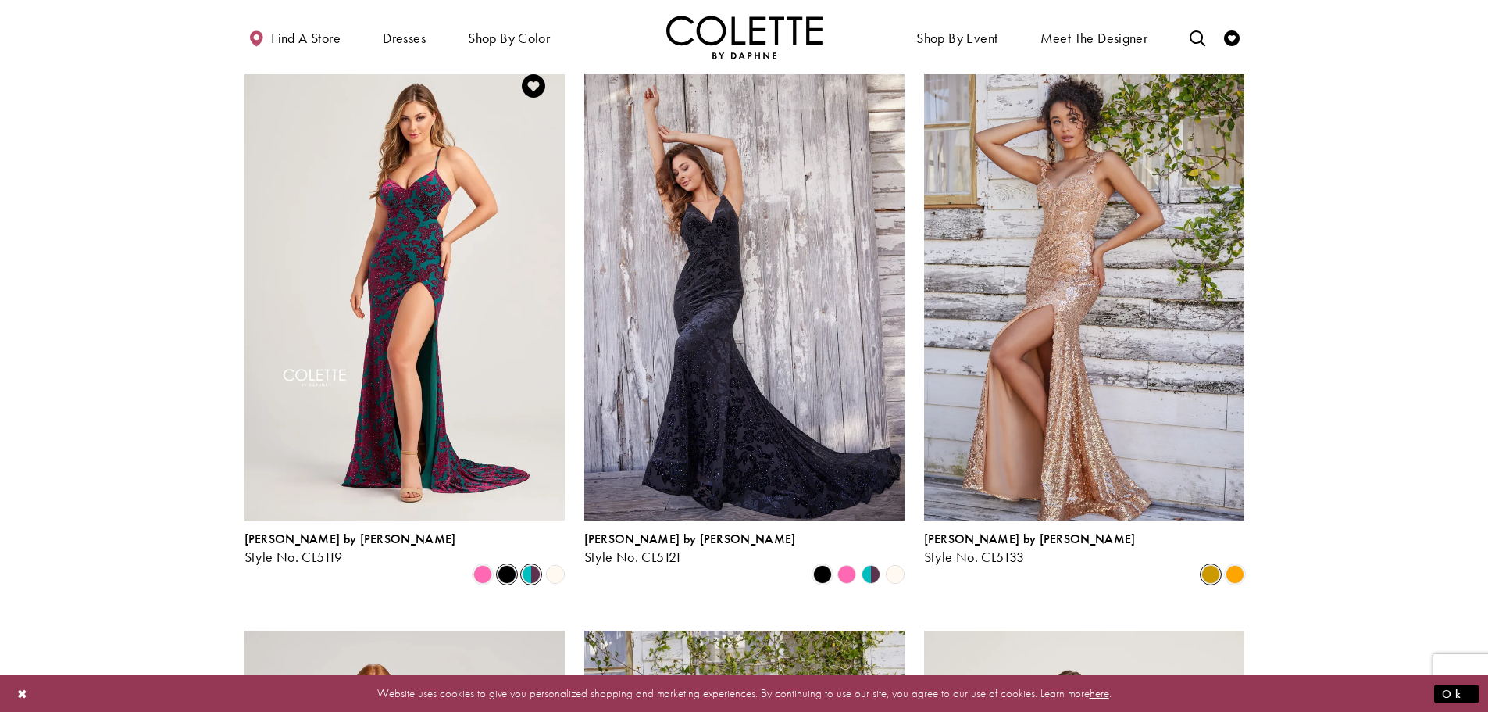
click at [498, 565] on span "Product List" at bounding box center [507, 574] width 19 height 19
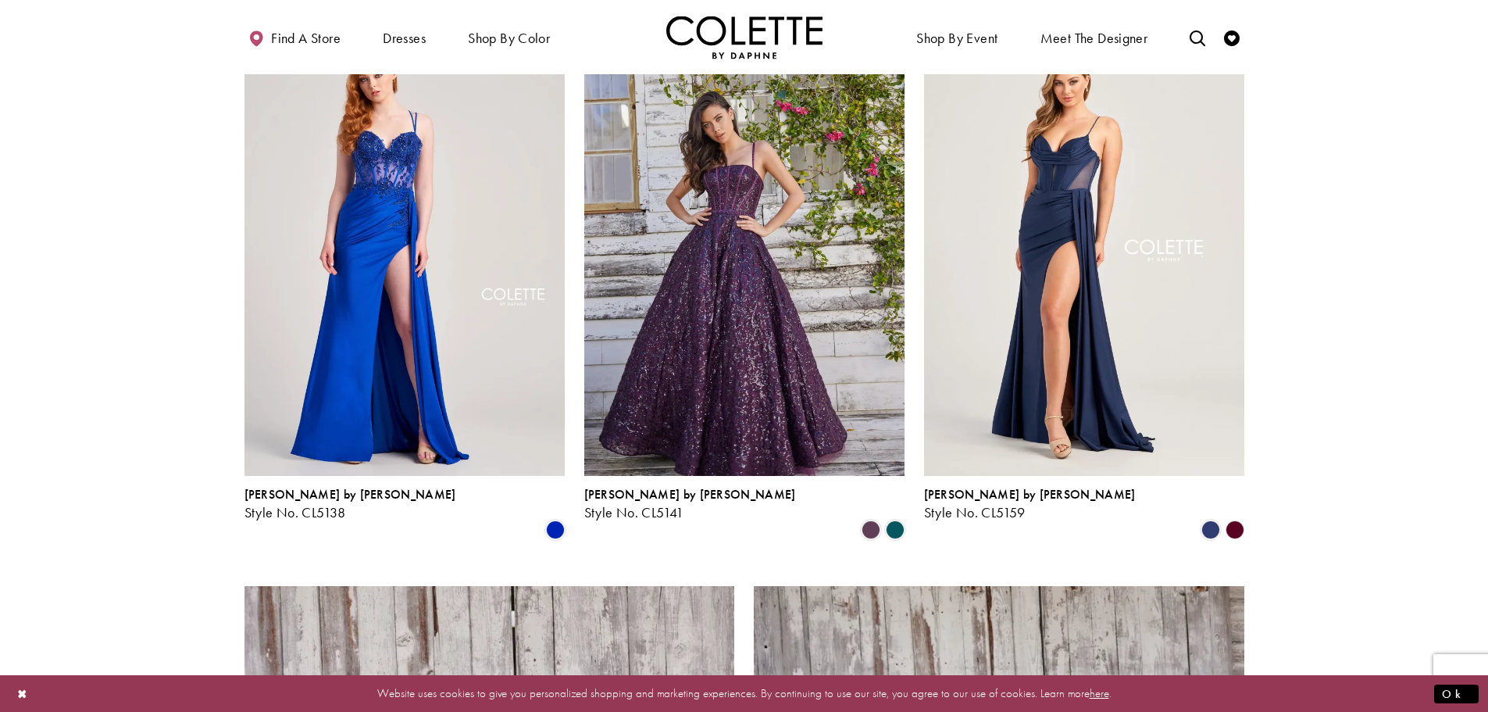
scroll to position [1881, 0]
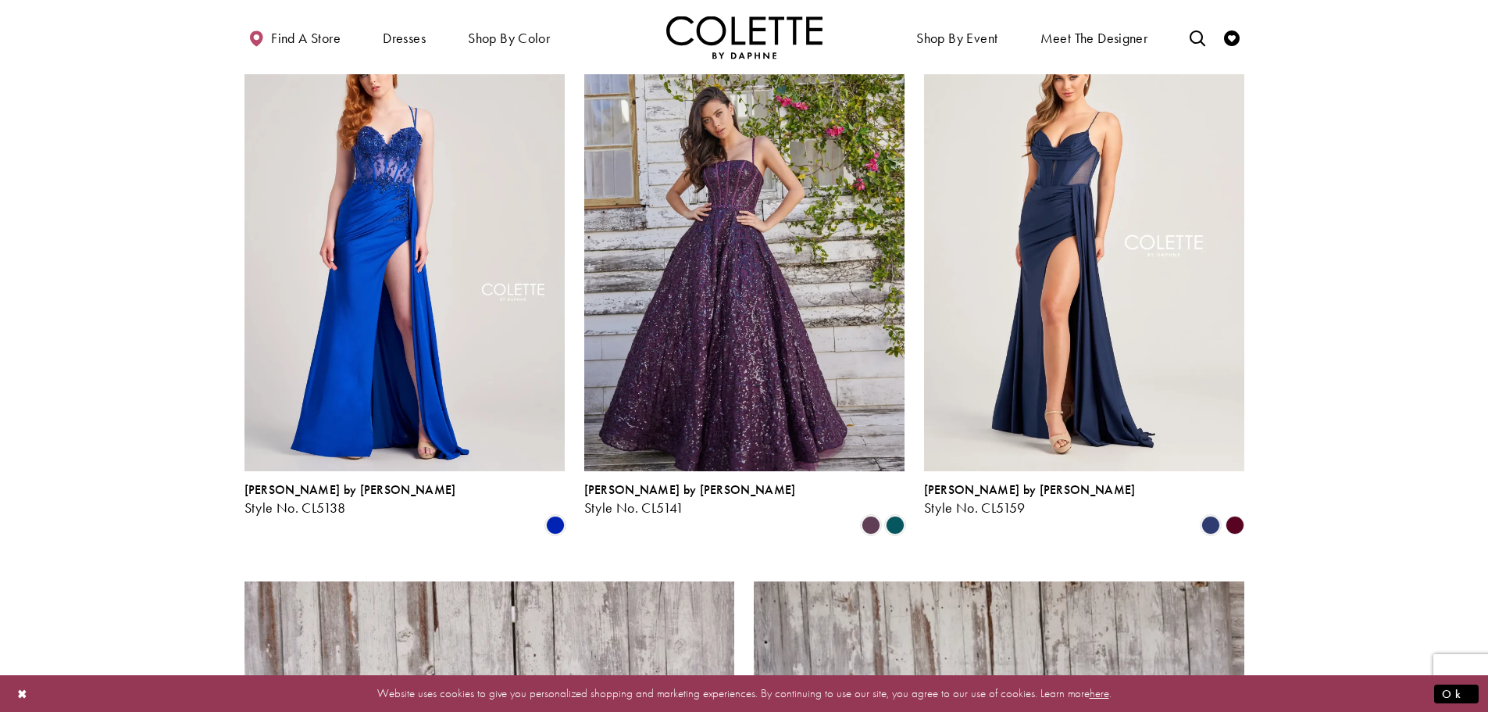
click at [1238, 513] on polygon "Product List" at bounding box center [1235, 525] width 24 height 24
click at [1236, 513] on polygon "Product List" at bounding box center [1235, 525] width 24 height 24
click at [1209, 516] on span "Product List" at bounding box center [1211, 525] width 19 height 19
click at [1236, 513] on polygon "Product List" at bounding box center [1235, 525] width 24 height 24
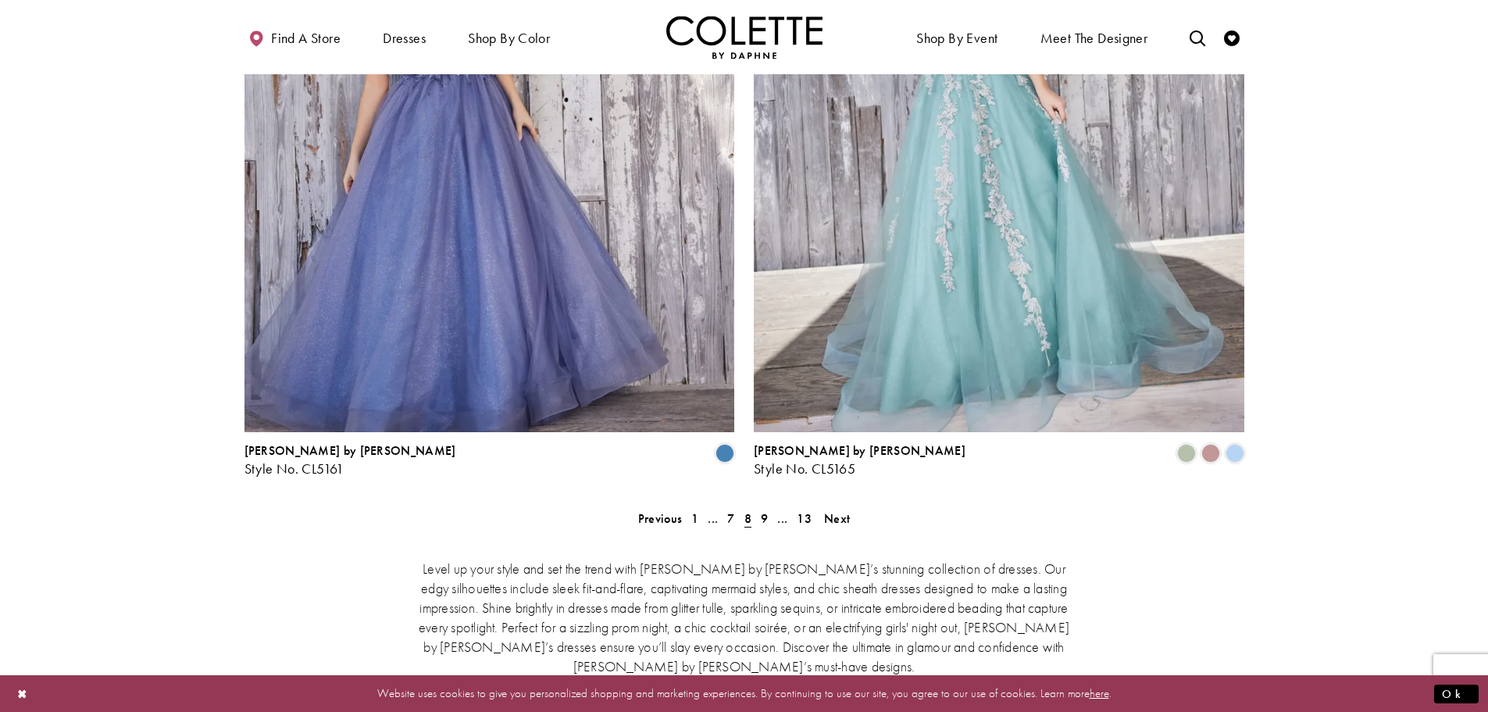
scroll to position [2819, 0]
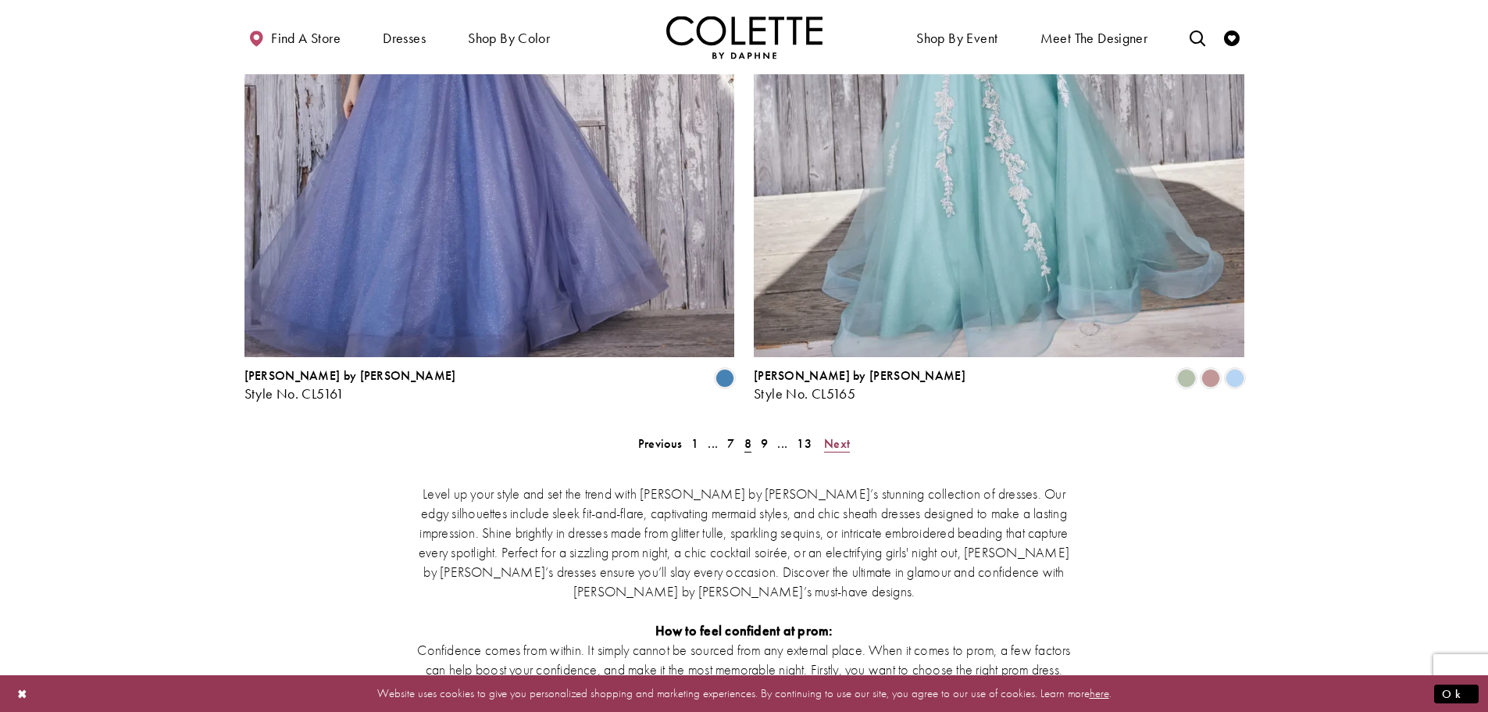
click at [842, 435] on span "Next" at bounding box center [837, 443] width 26 height 16
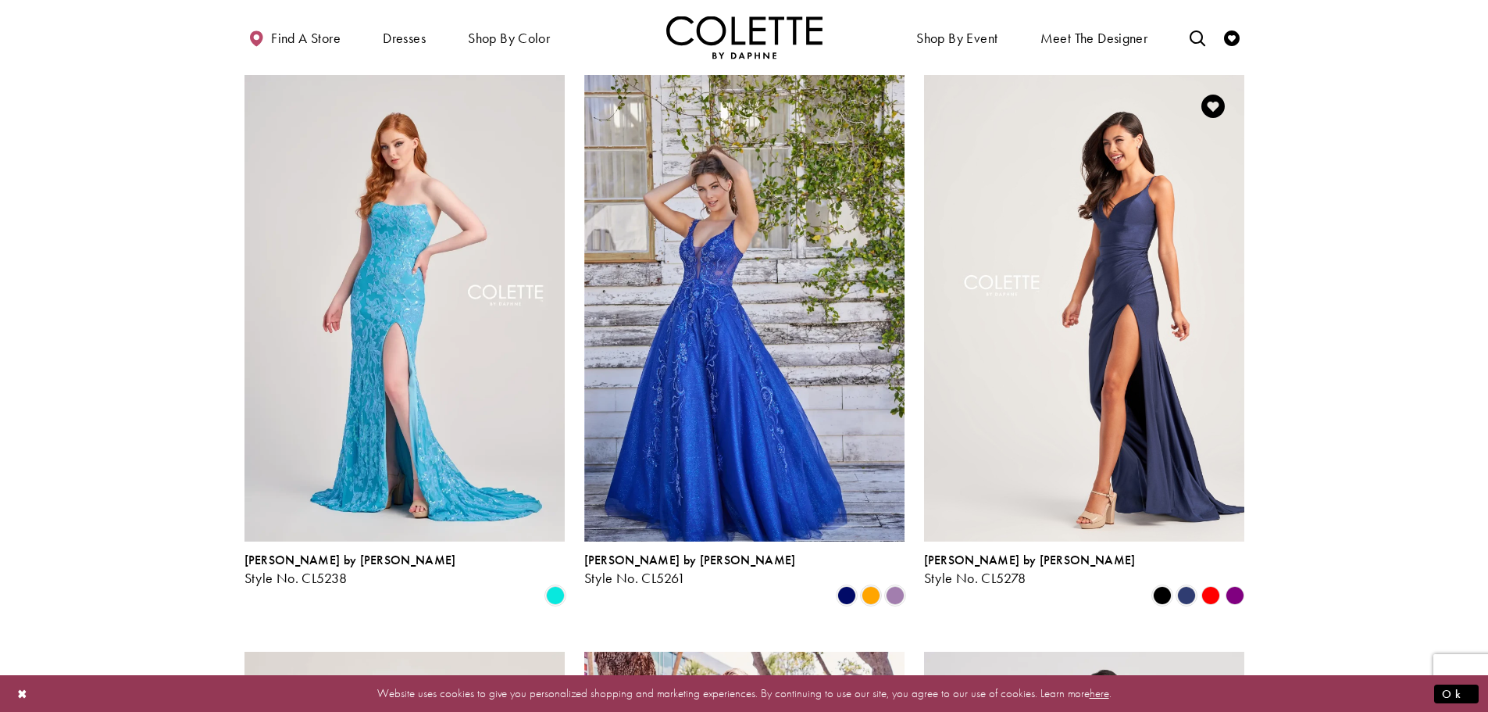
scroll to position [631, 0]
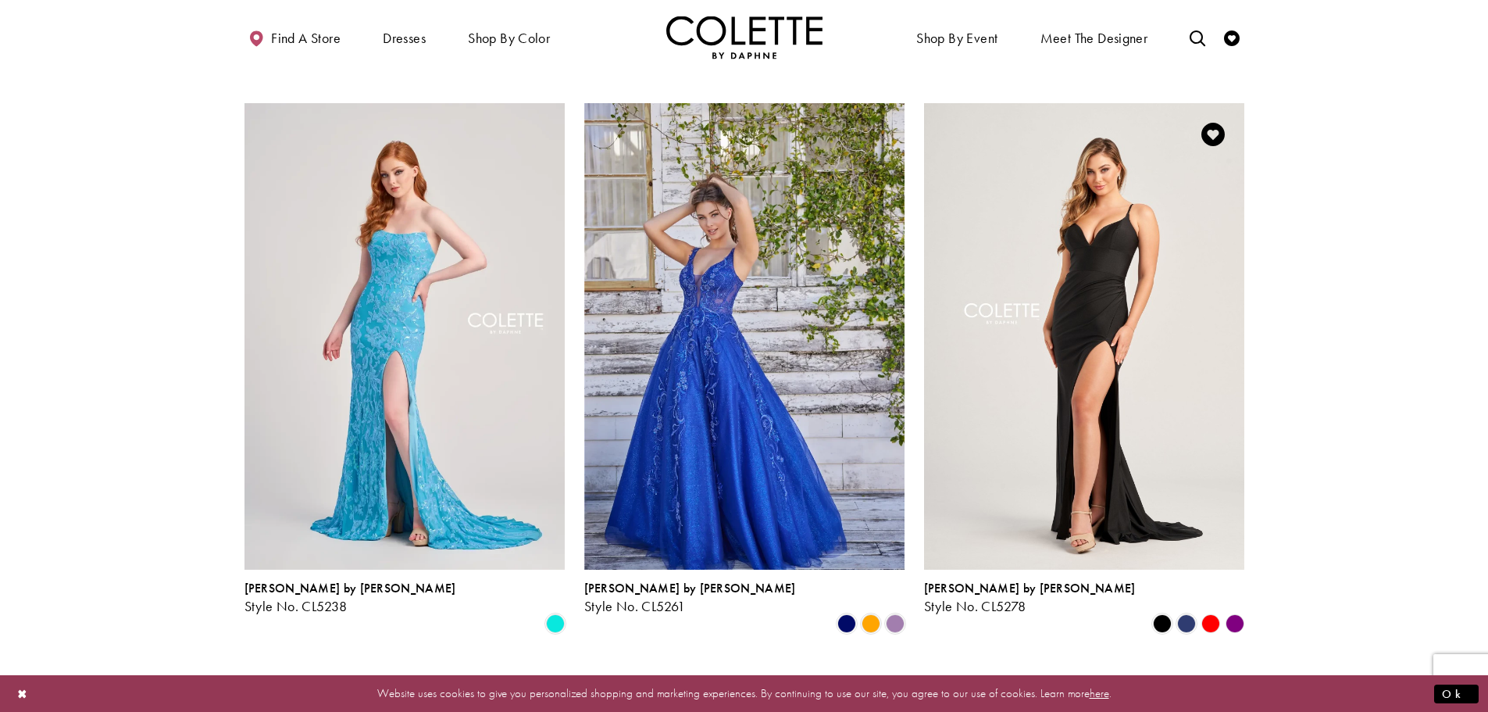
click at [1207, 611] on polygon "Product List" at bounding box center [1210, 623] width 24 height 24
drag, startPoint x: 1206, startPoint y: 573, endPoint x: 1164, endPoint y: 578, distance: 42.4
click at [1206, 611] on polygon "Product List" at bounding box center [1210, 623] width 24 height 24
click at [1184, 614] on span "Product List" at bounding box center [1186, 623] width 19 height 19
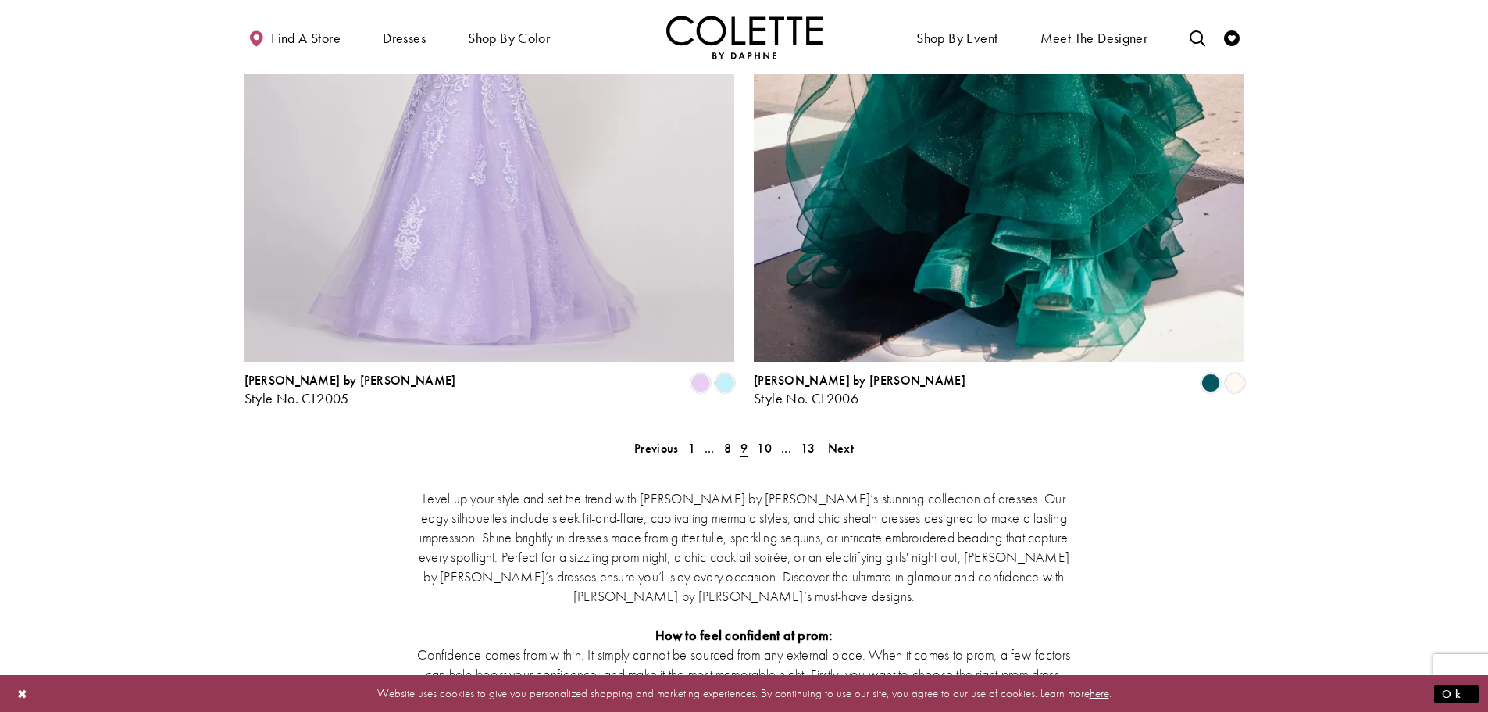
scroll to position [2819, 0]
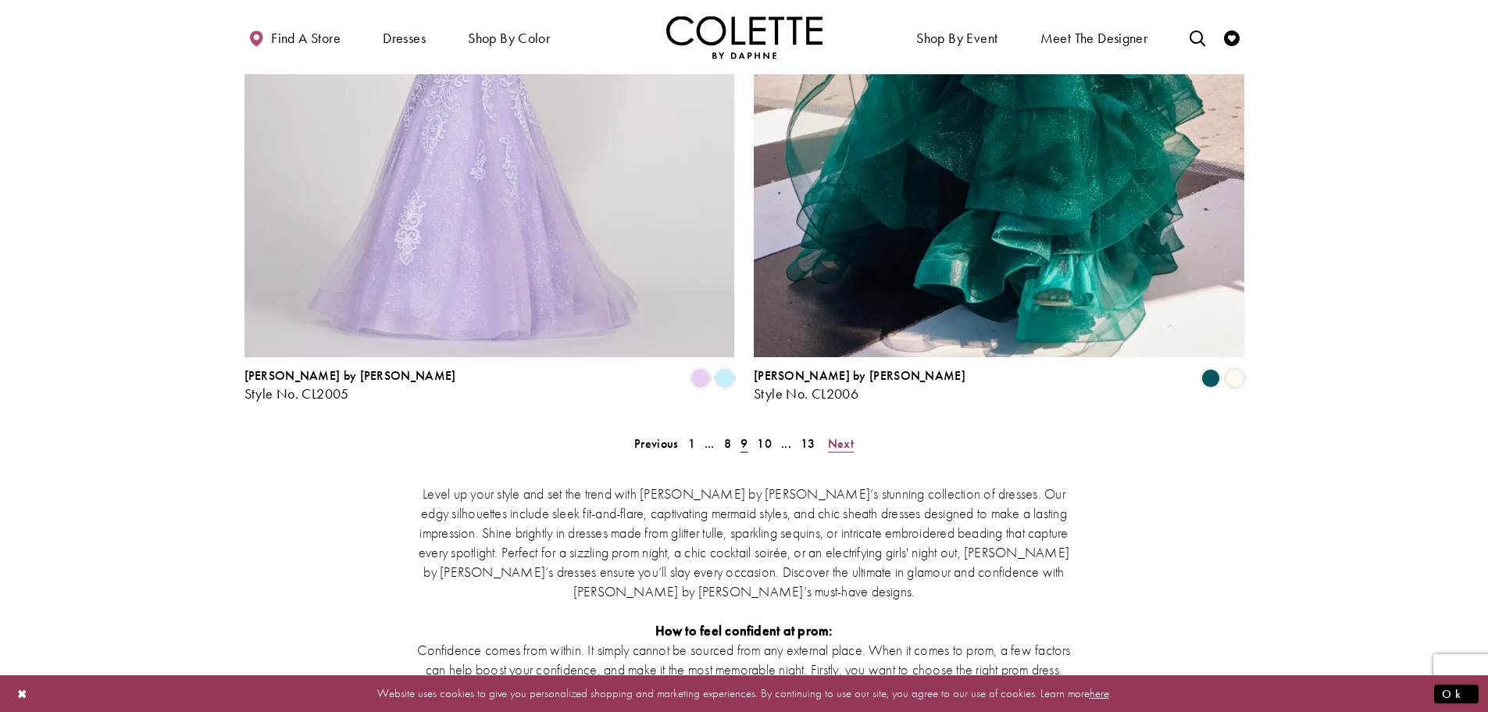
click at [843, 435] on span "Next" at bounding box center [841, 443] width 26 height 16
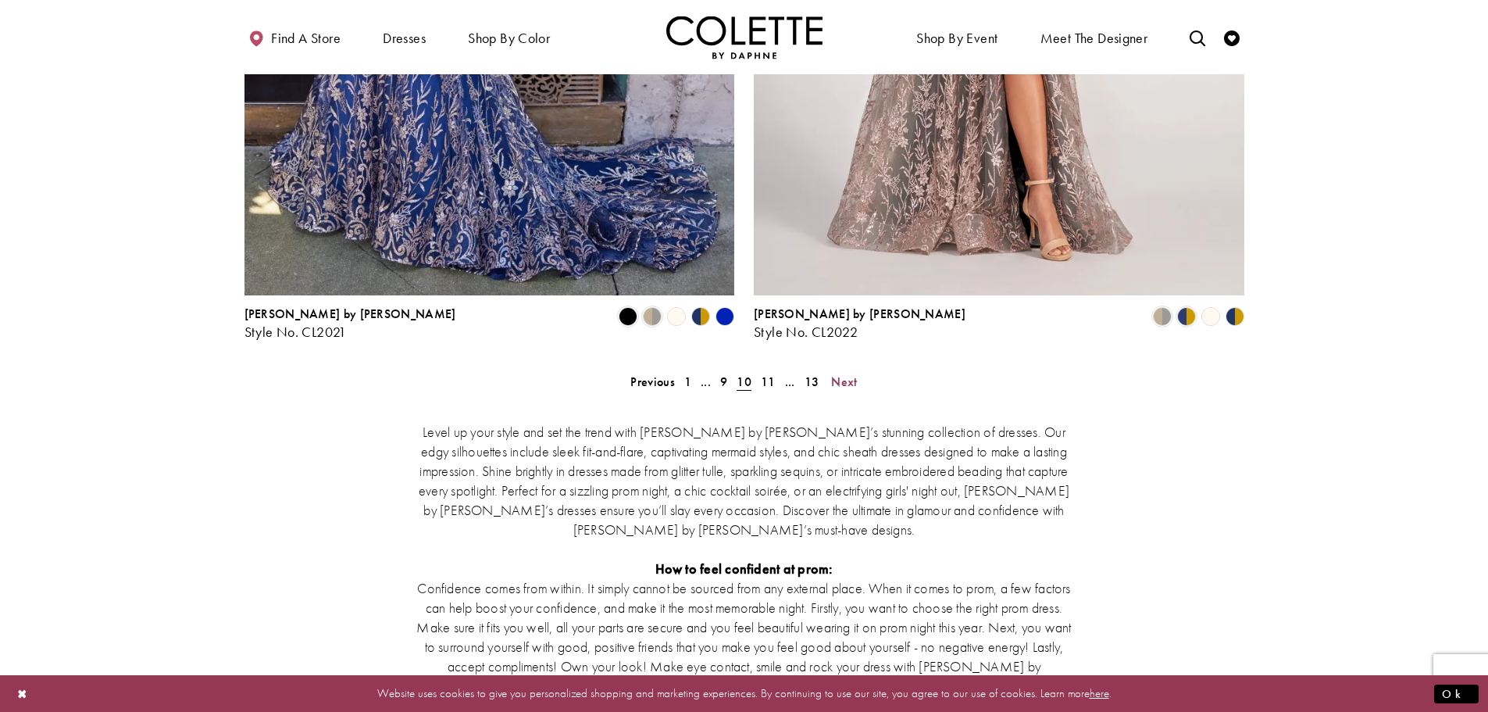
scroll to position [2897, 0]
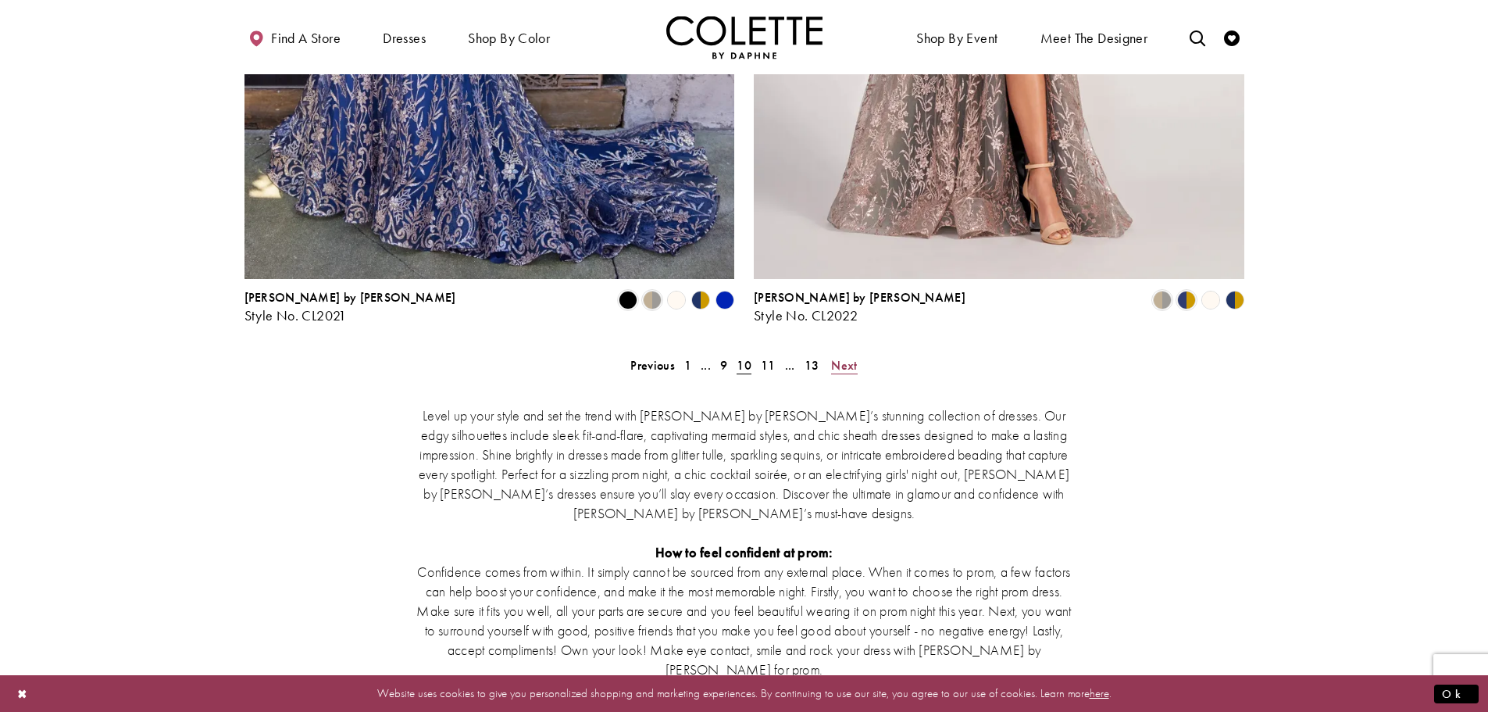
click at [845, 357] on span "Next" at bounding box center [844, 365] width 26 height 16
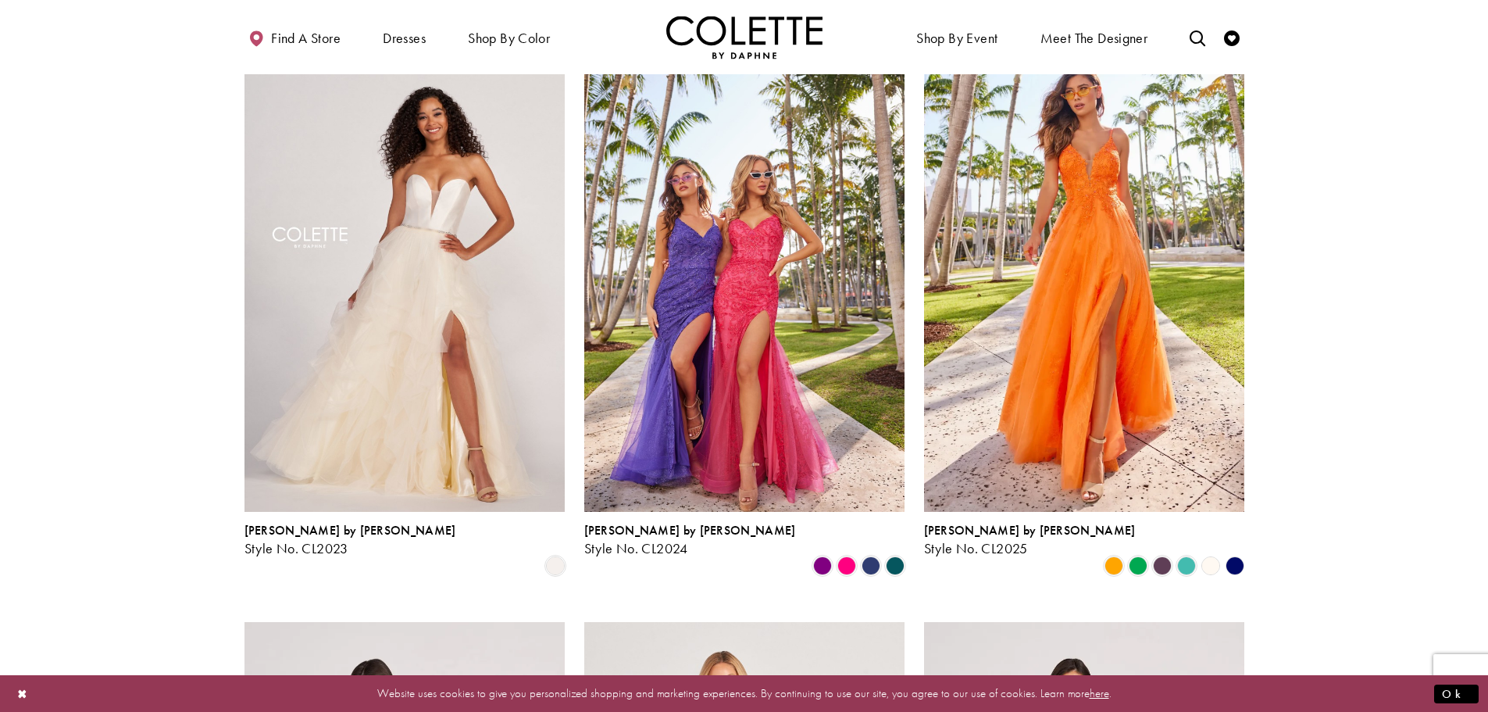
scroll to position [84, 0]
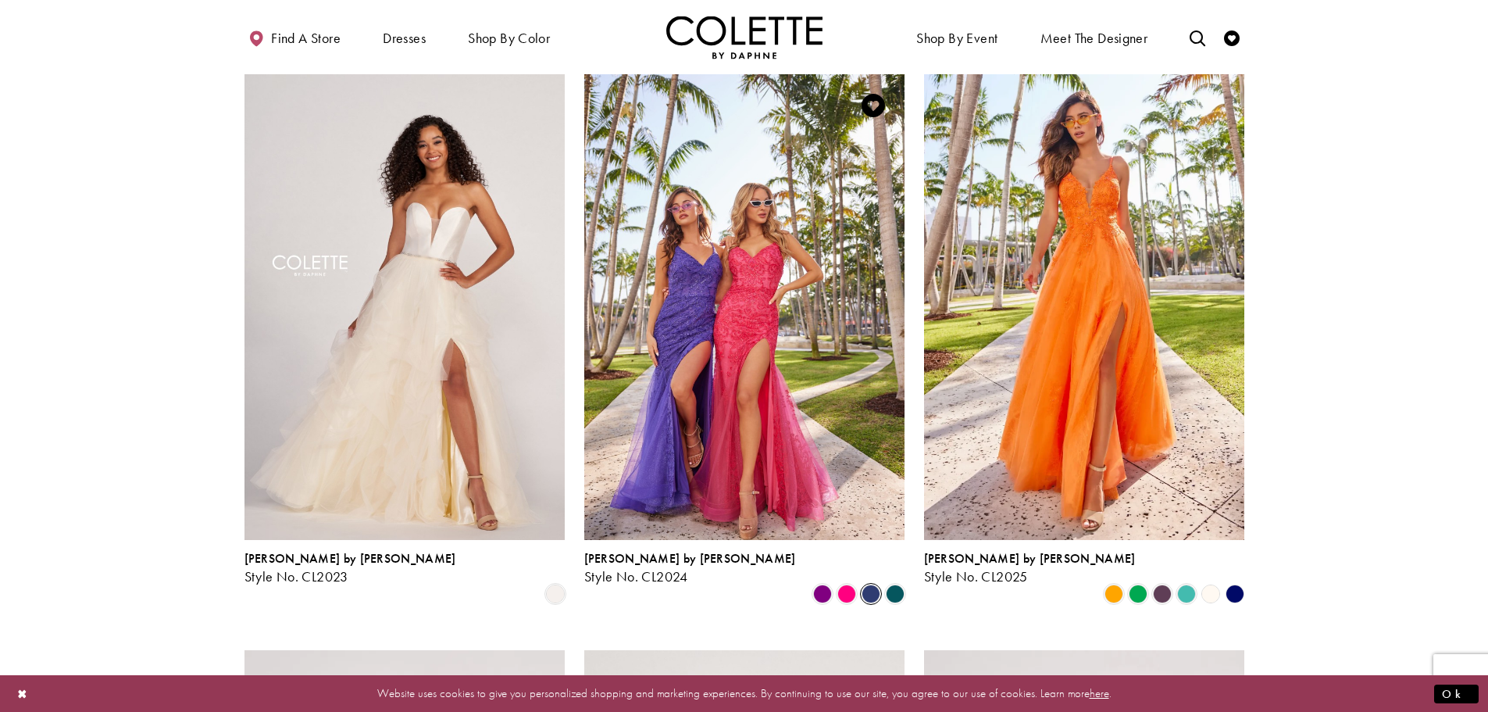
click at [872, 584] on span "Product List" at bounding box center [871, 593] width 19 height 19
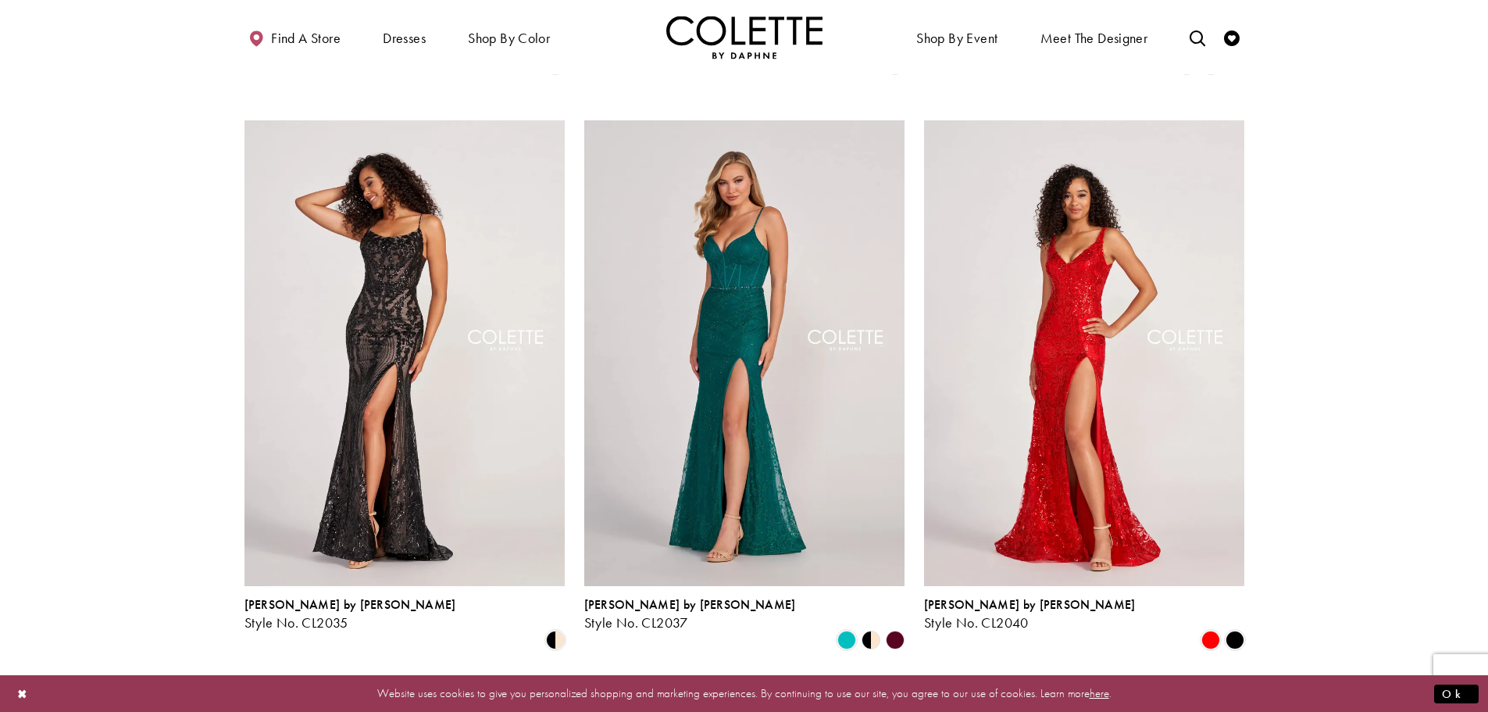
scroll to position [1725, 0]
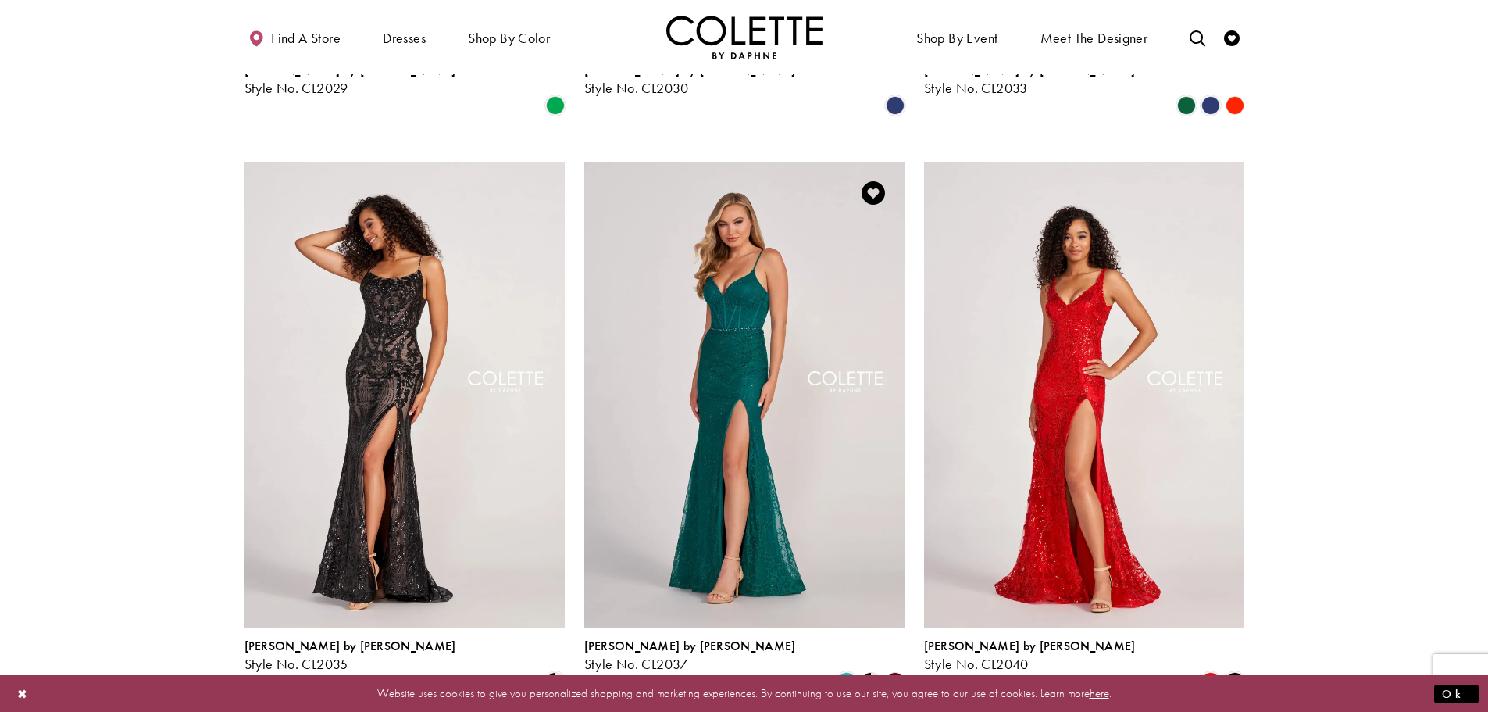
click at [889, 670] on polygon "Product List" at bounding box center [895, 682] width 24 height 24
click at [870, 670] on polygon "Product List" at bounding box center [865, 682] width 13 height 24
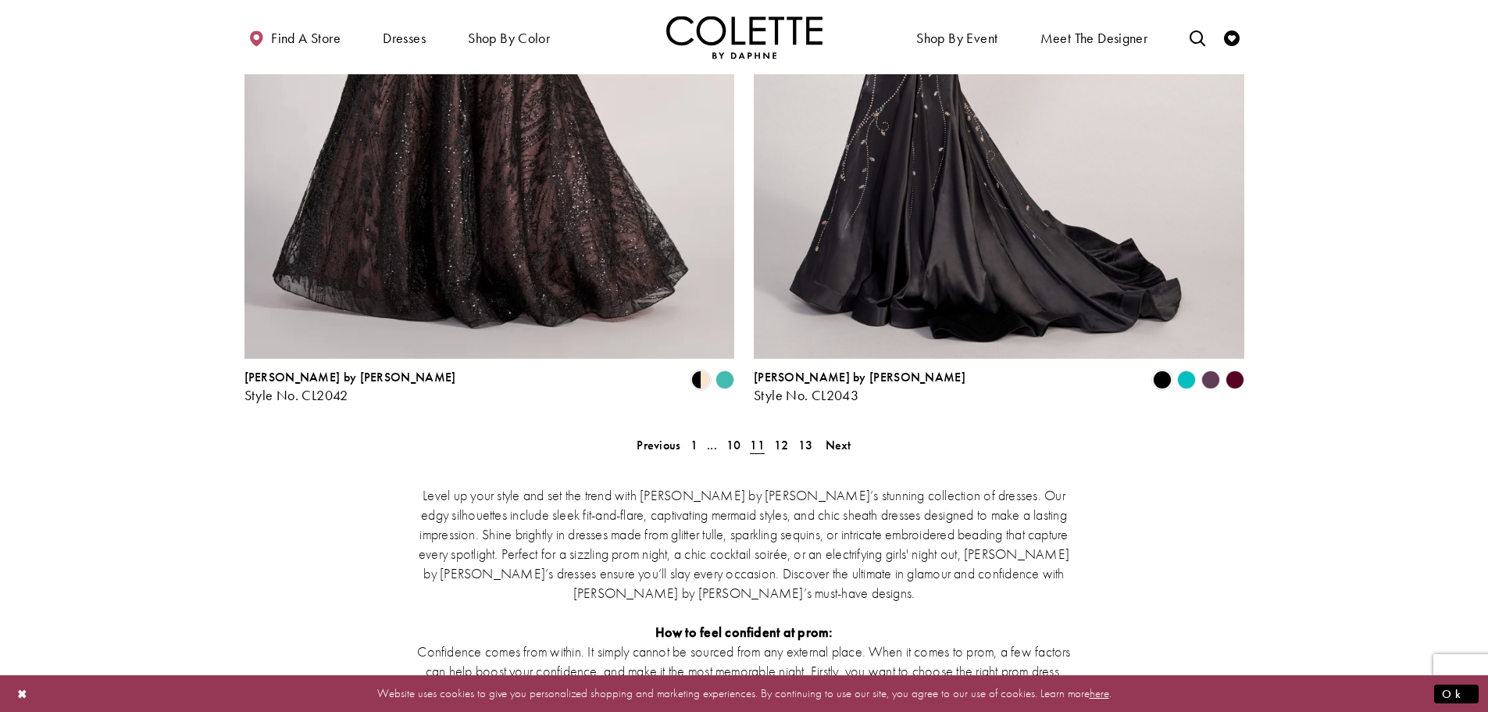
scroll to position [2819, 0]
click at [843, 435] on span "Next" at bounding box center [839, 443] width 26 height 16
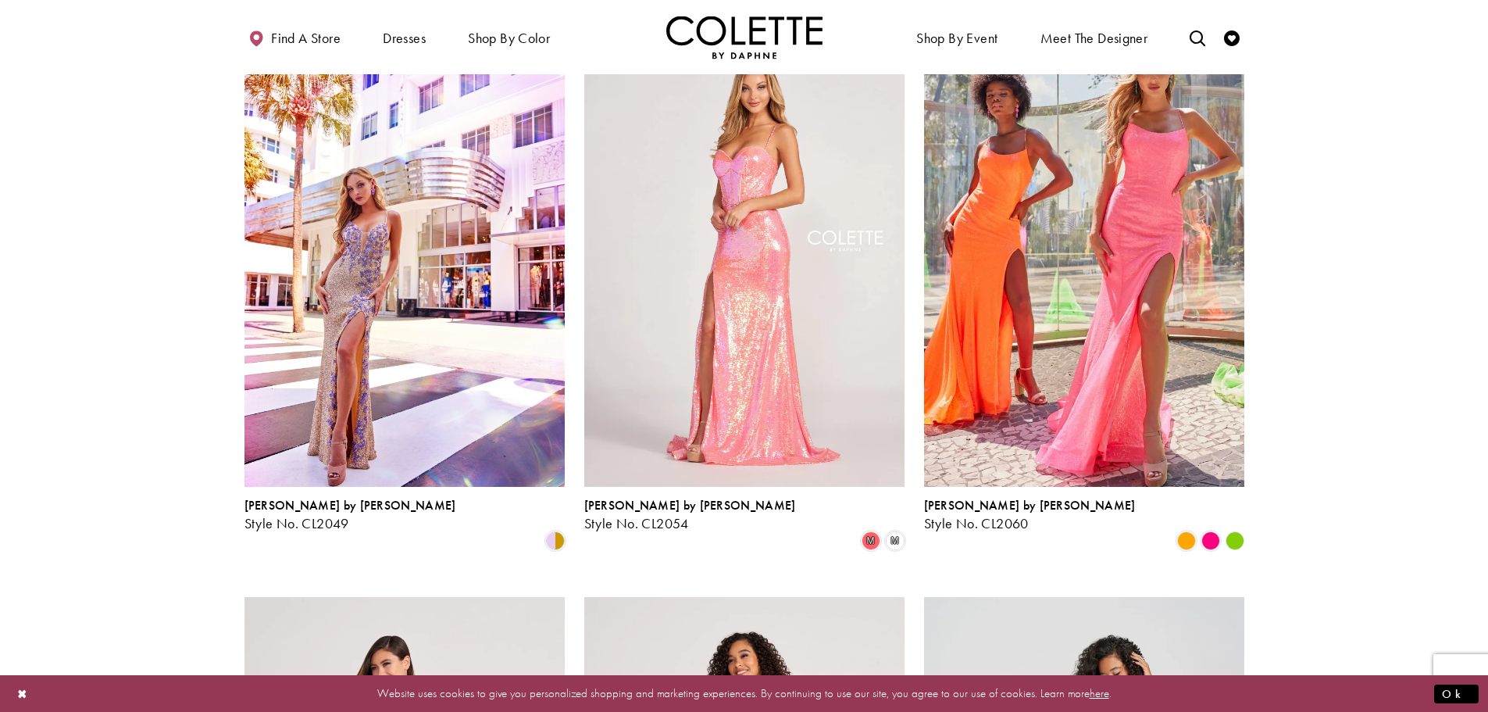
scroll to position [84, 0]
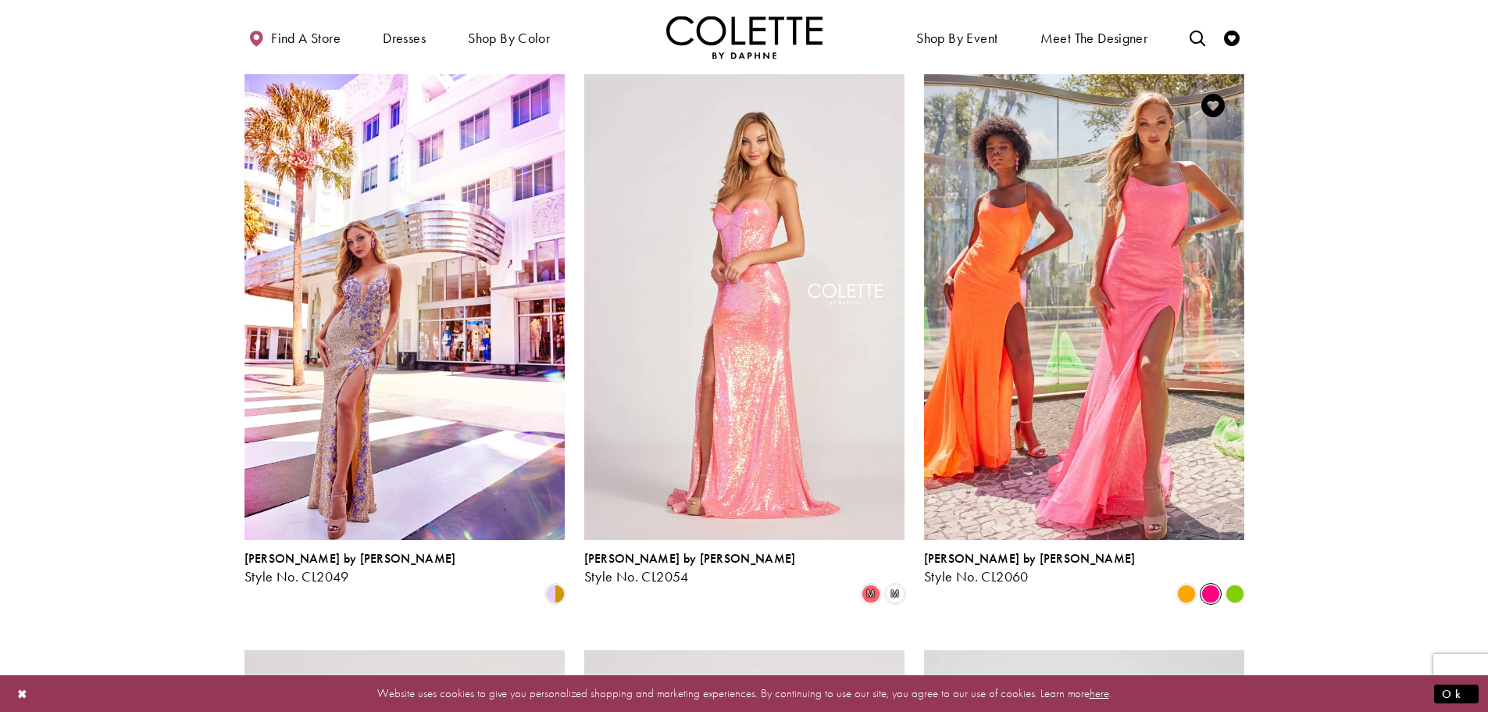
click at [1207, 584] on span "Product List" at bounding box center [1211, 593] width 19 height 19
click at [1229, 582] on polygon "Product List" at bounding box center [1235, 594] width 24 height 24
click at [1232, 582] on polygon "Product List" at bounding box center [1235, 594] width 24 height 24
click at [1186, 584] on span "Product List" at bounding box center [1186, 593] width 19 height 19
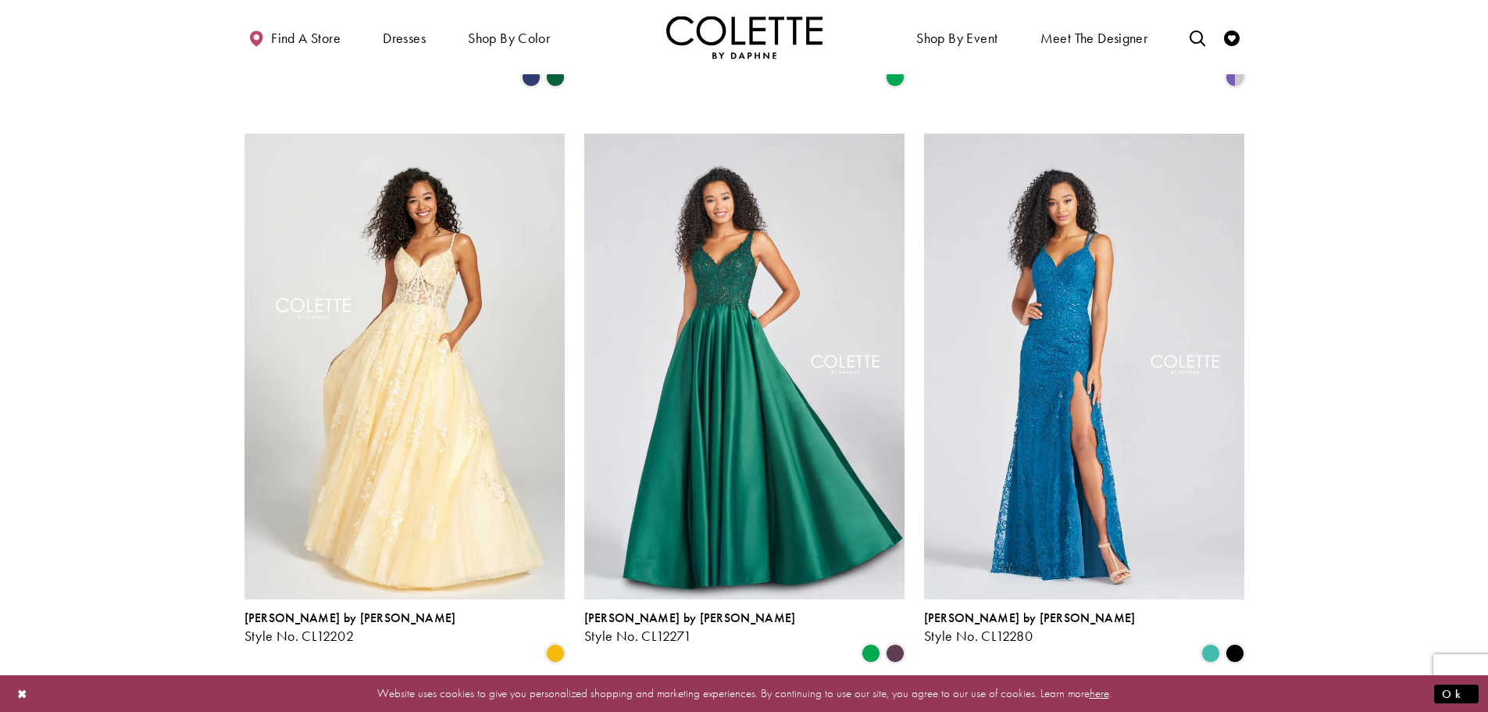
scroll to position [1178, 0]
click at [1239, 643] on span "Product List" at bounding box center [1235, 652] width 19 height 19
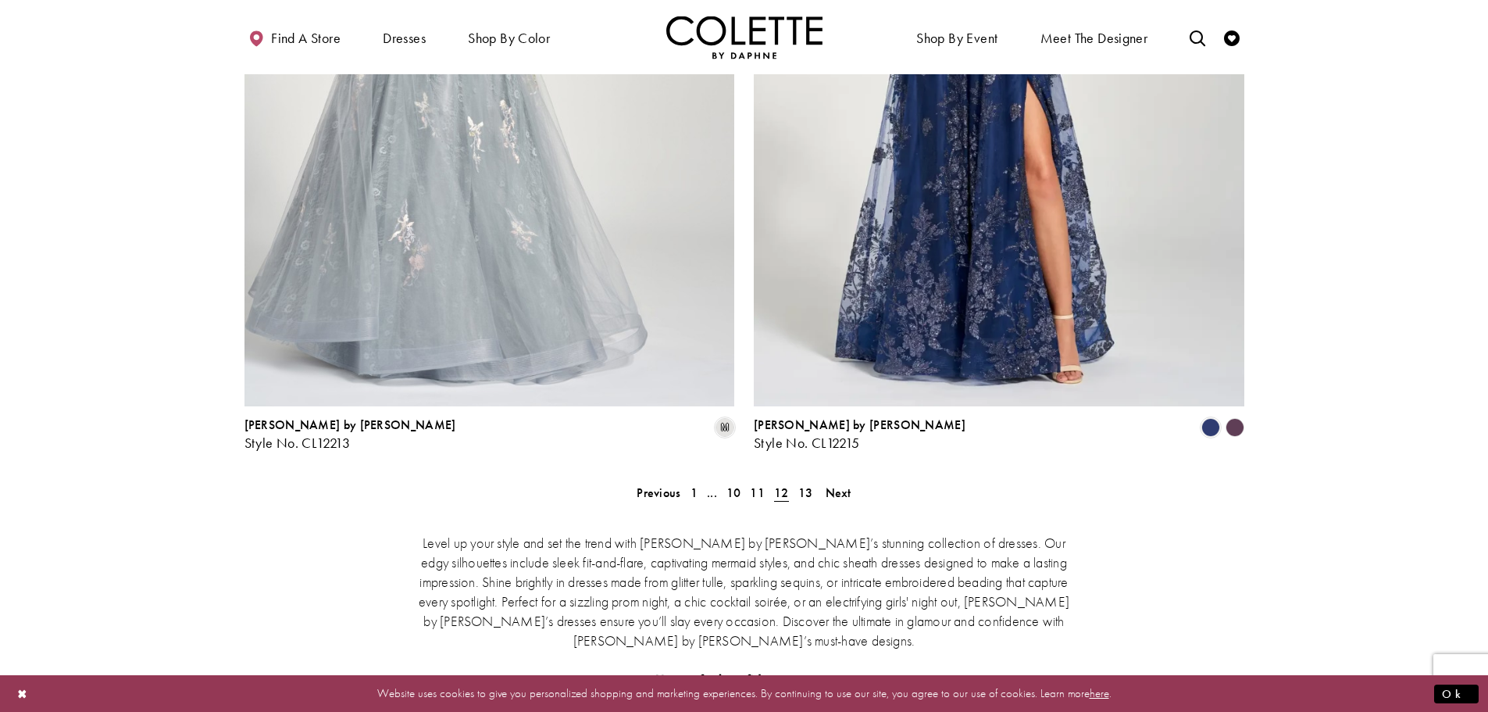
scroll to position [2897, 0]
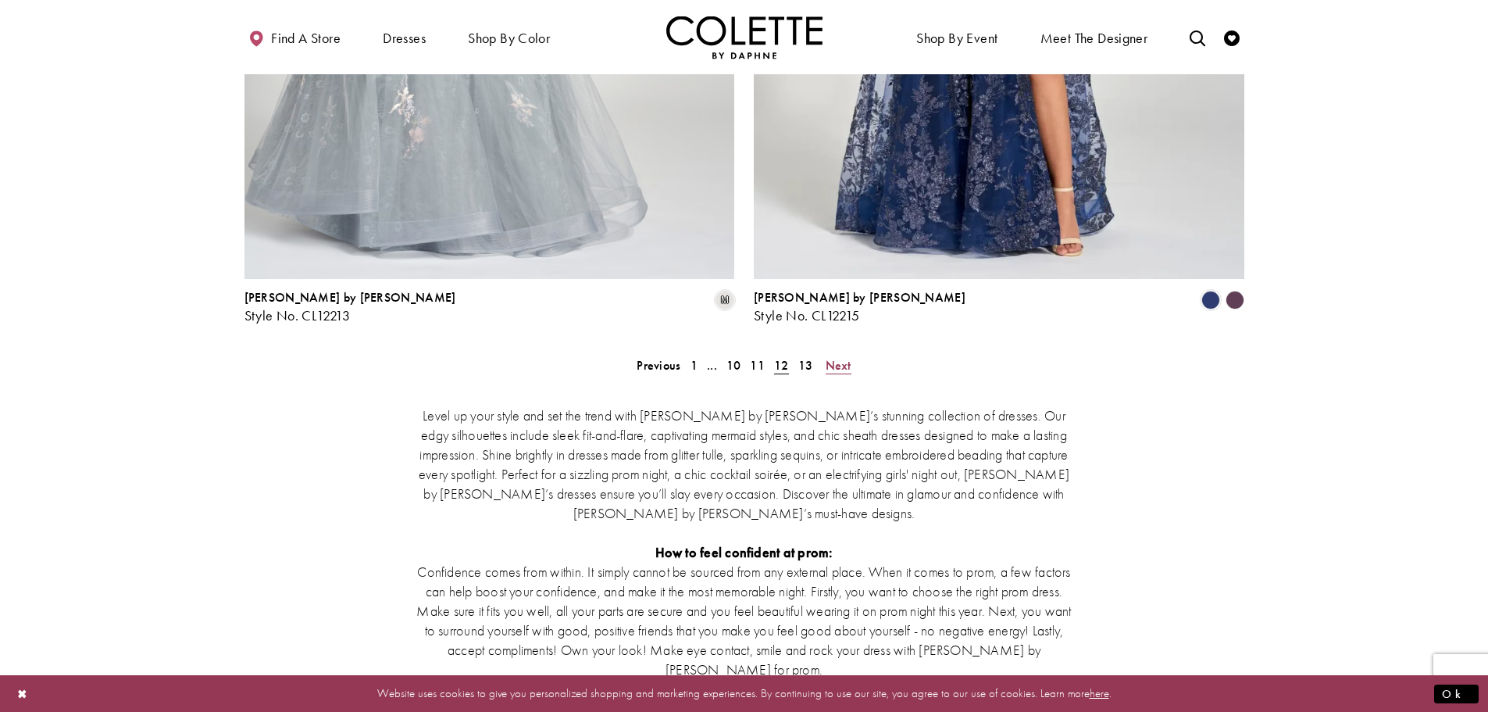
click at [829, 357] on span "Next" at bounding box center [839, 365] width 26 height 16
